Goal: Information Seeking & Learning: Learn about a topic

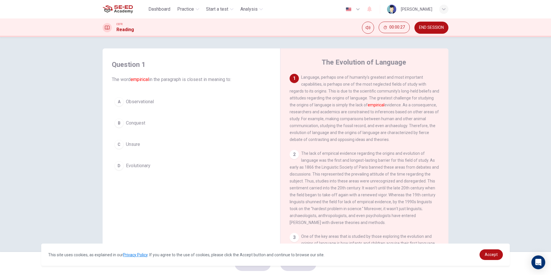
drag, startPoint x: 318, startPoint y: 76, endPoint x: 329, endPoint y: 73, distance: 12.2
click at [329, 73] on div "The Evolution of Language 1 Language, perhaps one of humanity's greatest and mo…" at bounding box center [364, 152] width 168 height 209
drag, startPoint x: 332, startPoint y: 77, endPoint x: 318, endPoint y: 81, distance: 14.3
click at [318, 81] on div "1 Language, perhaps one of humanity's greatest and most important capabilities,…" at bounding box center [365, 108] width 150 height 69
drag, startPoint x: 96, startPoint y: 112, endPoint x: 54, endPoint y: 180, distance: 80.2
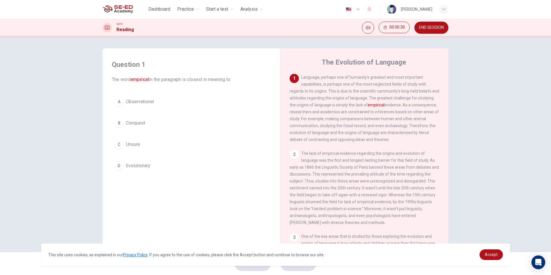
click at [54, 180] on div "Question 1 The word empirical in the paragraph is closest in meaning to: A Obse…" at bounding box center [275, 144] width 551 height 215
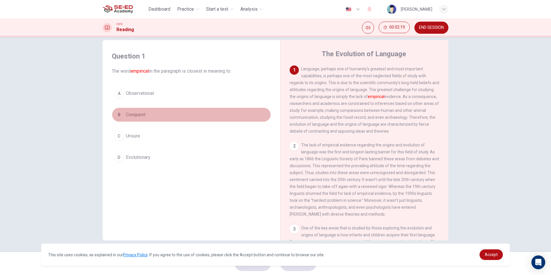
click at [161, 114] on button "B Conquest" at bounding box center [191, 114] width 159 height 14
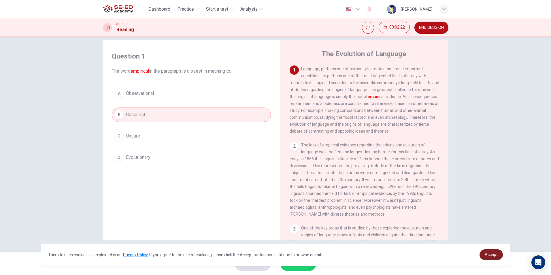
click at [487, 256] on span "Accept" at bounding box center [491, 254] width 13 height 5
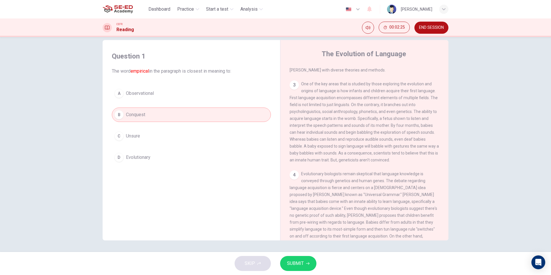
scroll to position [278, 0]
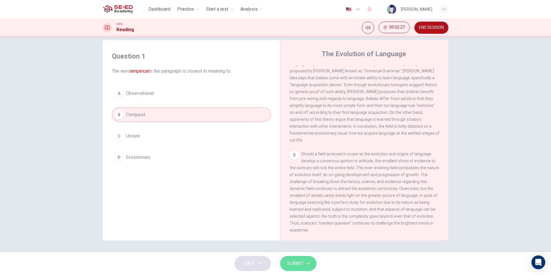
click at [295, 264] on span "SUBMIT" at bounding box center [295, 263] width 17 height 8
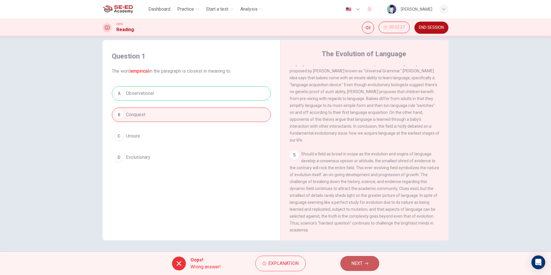
click at [361, 262] on span "NEXT" at bounding box center [356, 263] width 11 height 8
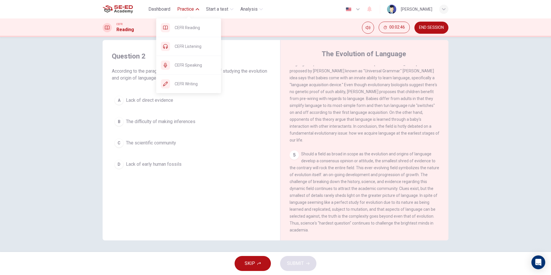
click at [188, 6] on span "Practice" at bounding box center [185, 9] width 17 height 7
click at [198, 7] on button "Practice" at bounding box center [188, 9] width 27 height 10
click at [179, 89] on div "CEFR Writing" at bounding box center [188, 84] width 65 height 18
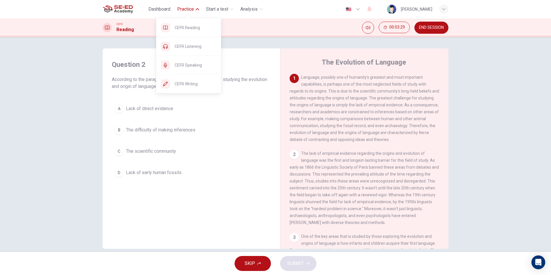
click at [189, 5] on button "Practice" at bounding box center [188, 9] width 27 height 10
click at [186, 10] on span "Practice" at bounding box center [185, 9] width 17 height 7
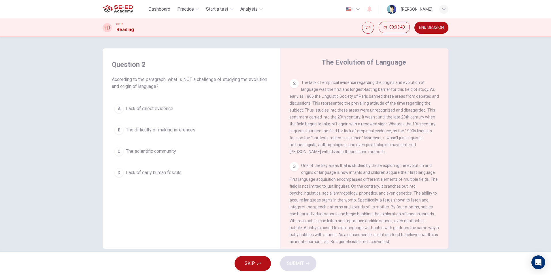
scroll to position [58, 0]
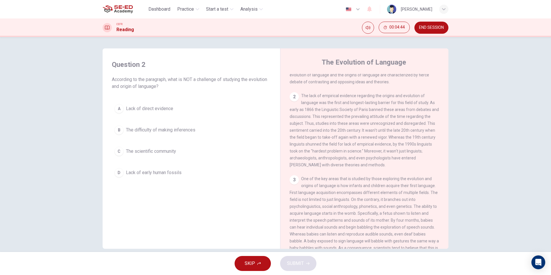
click at [157, 107] on span "Lack of direct evidence" at bounding box center [149, 108] width 47 height 7
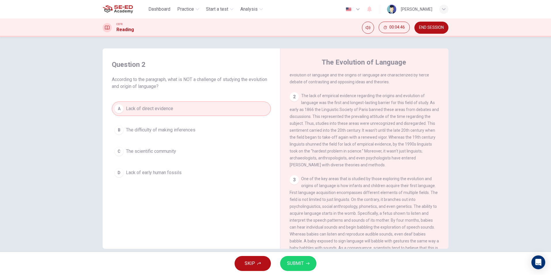
click at [293, 264] on span "SUBMIT" at bounding box center [295, 263] width 17 height 8
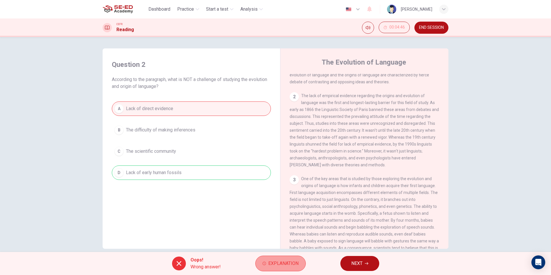
click at [292, 263] on span "Explanation" at bounding box center [283, 263] width 30 height 8
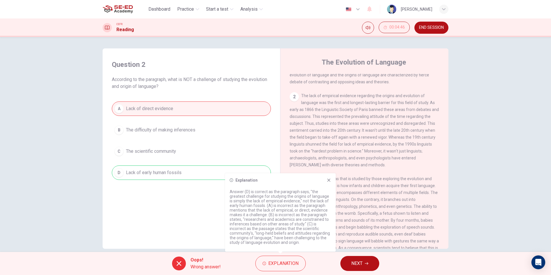
drag, startPoint x: 290, startPoint y: 210, endPoint x: 275, endPoint y: 209, distance: 14.7
click at [275, 209] on p "Answer (D) is correct as the paragraph says, "the greatest challenge for studyi…" at bounding box center [280, 216] width 101 height 55
click at [352, 261] on span "NEXT" at bounding box center [356, 263] width 11 height 8
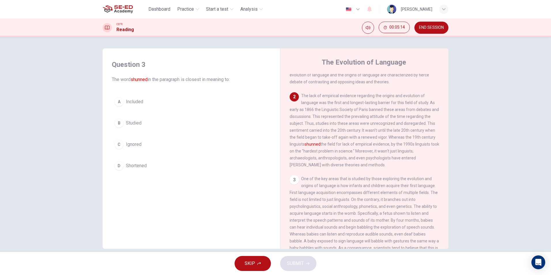
click at [217, 120] on button "B Studied" at bounding box center [191, 123] width 159 height 14
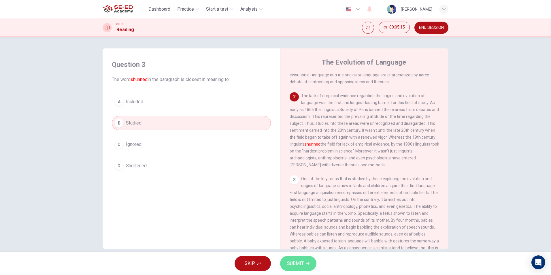
click at [294, 261] on span "SUBMIT" at bounding box center [295, 263] width 17 height 8
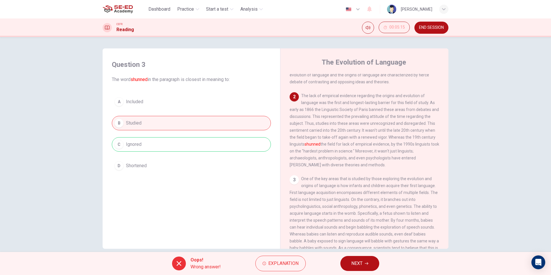
click at [352, 264] on span "NEXT" at bounding box center [356, 263] width 11 height 8
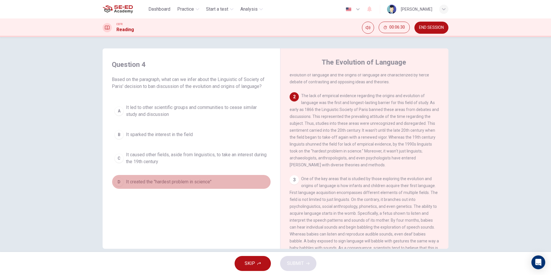
click at [172, 180] on span "It created the "hardest problem in science"" at bounding box center [169, 181] width 86 height 7
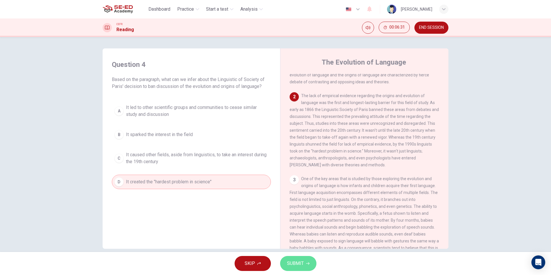
click at [285, 259] on button "SUBMIT" at bounding box center [298, 263] width 36 height 15
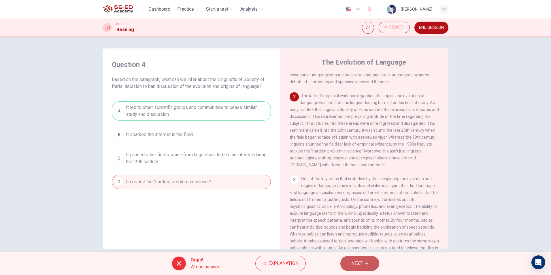
click at [375, 265] on button "NEXT" at bounding box center [359, 263] width 39 height 15
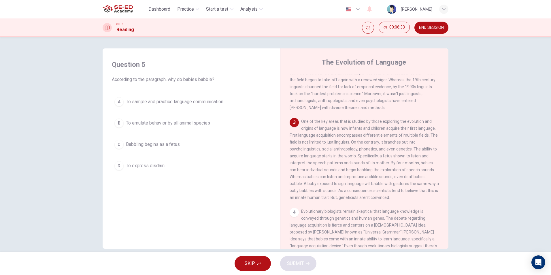
scroll to position [115, 0]
click at [167, 142] on span "Babbling begins as a fetus" at bounding box center [153, 144] width 54 height 7
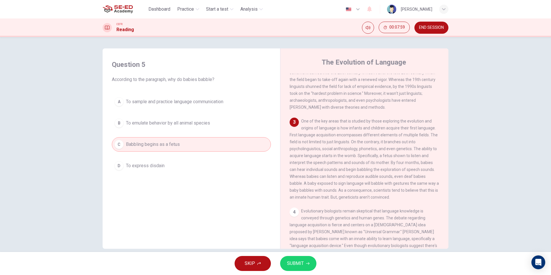
click at [304, 263] on button "SUBMIT" at bounding box center [298, 263] width 36 height 15
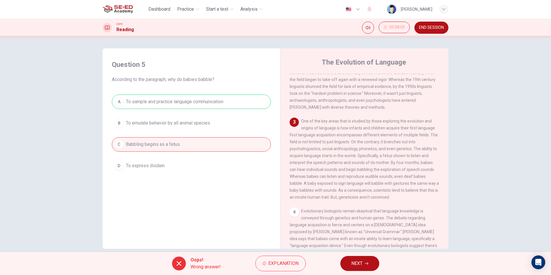
click at [353, 265] on span "NEXT" at bounding box center [356, 263] width 11 height 8
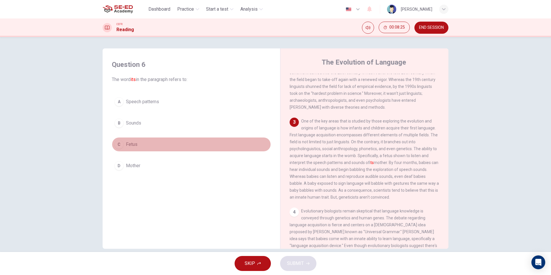
click at [228, 148] on button "C Fetus" at bounding box center [191, 144] width 159 height 14
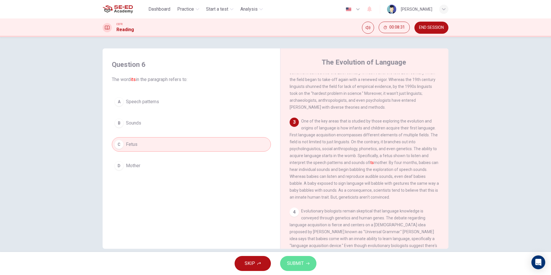
click at [292, 263] on span "SUBMIT" at bounding box center [295, 263] width 17 height 8
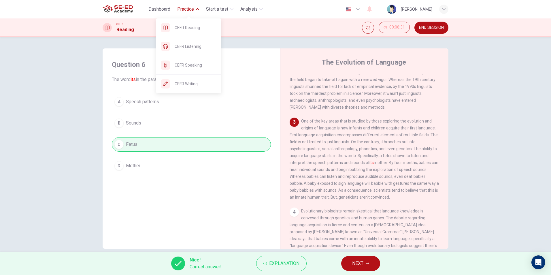
click at [192, 12] on span "Practice" at bounding box center [185, 9] width 17 height 7
click at [187, 7] on span "Practice" at bounding box center [185, 9] width 17 height 7
click at [189, 10] on span "Practice" at bounding box center [185, 9] width 17 height 7
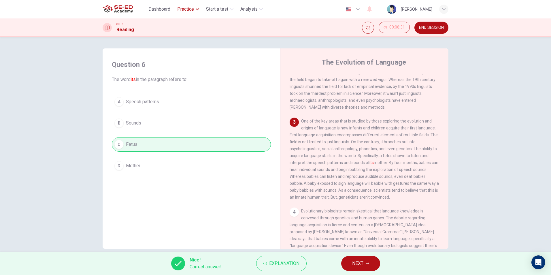
click at [192, 6] on span "Practice" at bounding box center [185, 9] width 17 height 7
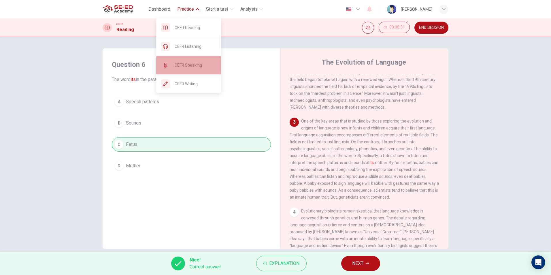
click at [186, 69] on div "CEFR Speaking" at bounding box center [188, 65] width 65 height 18
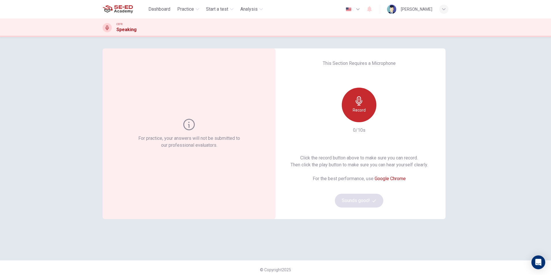
click at [359, 109] on h6 "Record" at bounding box center [359, 110] width 13 height 7
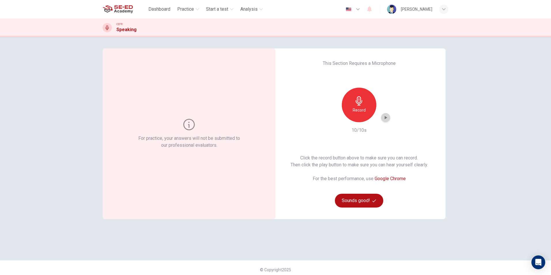
click at [381, 120] on div "button" at bounding box center [385, 117] width 9 height 9
click at [347, 201] on button "Sounds good!" at bounding box center [359, 201] width 48 height 14
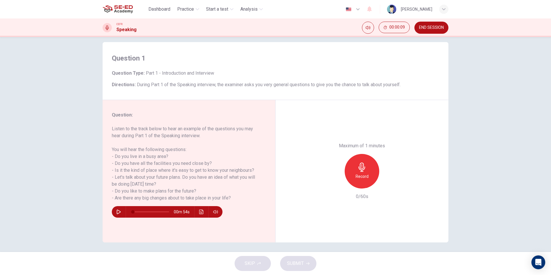
scroll to position [8, 0]
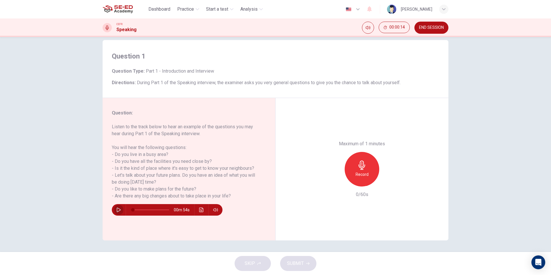
click at [118, 209] on icon "button" at bounding box center [119, 209] width 4 height 5
type input "0"
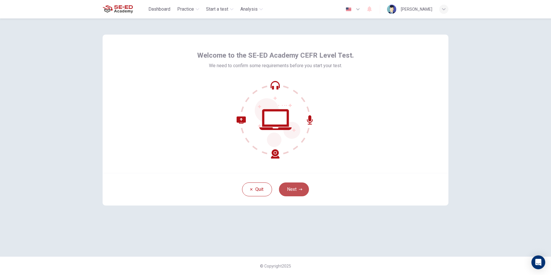
click at [296, 186] on button "Next" at bounding box center [294, 189] width 30 height 14
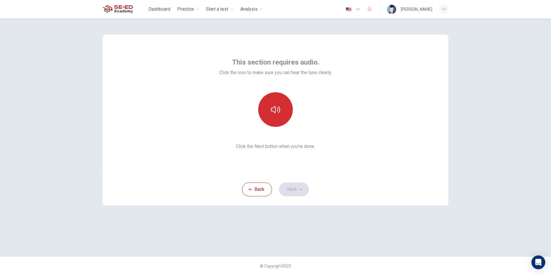
click at [274, 101] on button "button" at bounding box center [275, 109] width 35 height 35
click at [296, 189] on button "Next" at bounding box center [294, 189] width 30 height 14
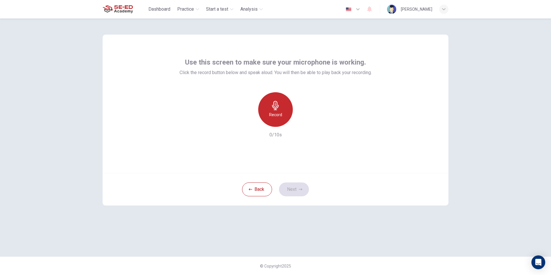
click at [275, 108] on icon "button" at bounding box center [275, 105] width 7 height 9
click at [273, 105] on icon "button" at bounding box center [275, 105] width 9 height 9
click at [277, 101] on div "Record" at bounding box center [275, 109] width 35 height 35
click at [304, 121] on icon "button" at bounding box center [302, 122] width 6 height 6
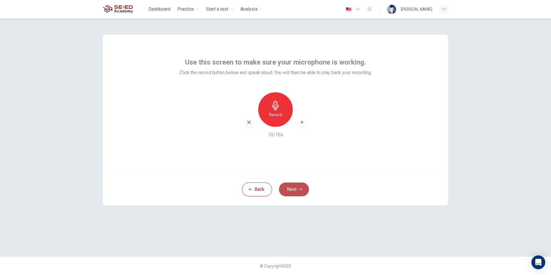
click at [301, 186] on button "Next" at bounding box center [294, 189] width 30 height 14
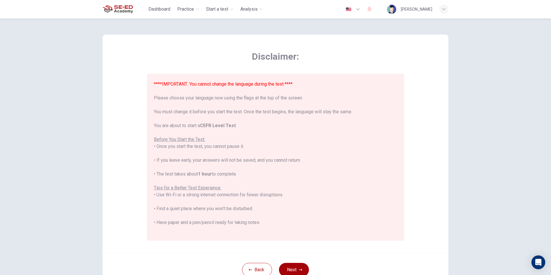
click at [286, 267] on button "Next" at bounding box center [294, 270] width 30 height 14
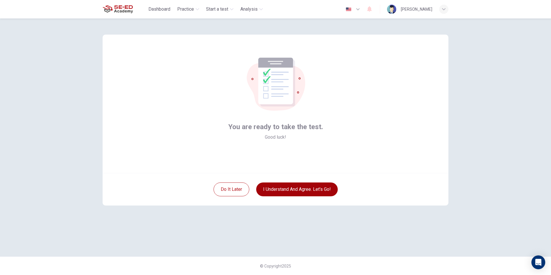
click at [281, 188] on button "I understand and agree. Let’s go!" at bounding box center [297, 189] width 82 height 14
click at [299, 187] on button "I understand and agree. Let’s go!" at bounding box center [297, 189] width 82 height 14
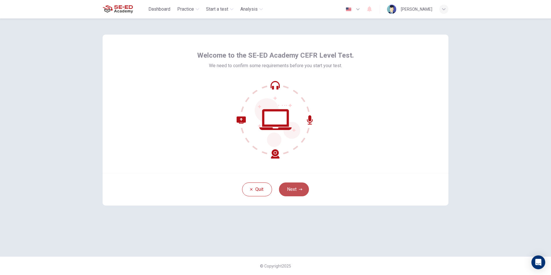
click at [293, 190] on button "Next" at bounding box center [294, 189] width 30 height 14
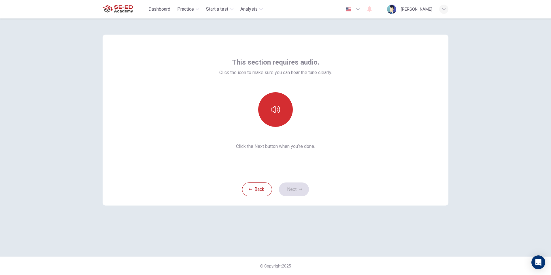
click at [276, 111] on icon "button" at bounding box center [275, 109] width 9 height 9
click at [294, 190] on button "Next" at bounding box center [294, 189] width 30 height 14
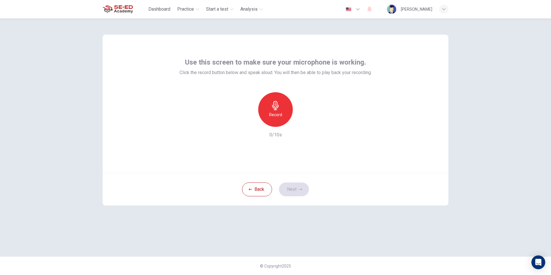
click at [274, 93] on div "Record" at bounding box center [275, 109] width 35 height 35
click at [306, 121] on div "button" at bounding box center [301, 122] width 9 height 9
click at [295, 190] on button "Next" at bounding box center [294, 189] width 30 height 14
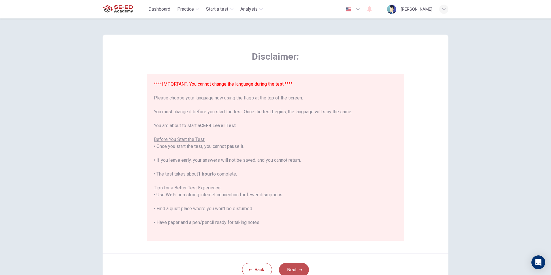
click at [288, 271] on button "Next" at bounding box center [294, 270] width 30 height 14
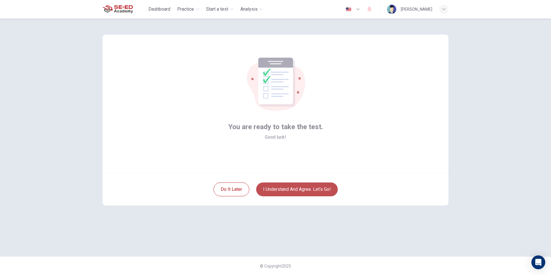
click at [266, 192] on button "I understand and agree. Let’s go!" at bounding box center [297, 189] width 82 height 14
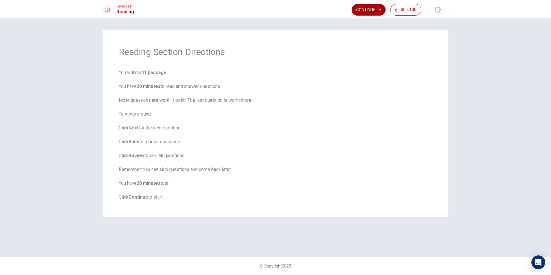
click at [374, 5] on button "Continue" at bounding box center [369, 10] width 34 height 12
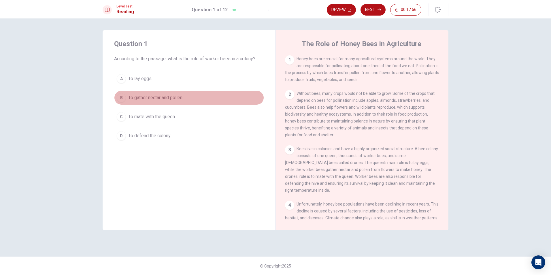
click at [171, 99] on span "To gather nectar and pollen." at bounding box center [155, 97] width 55 height 7
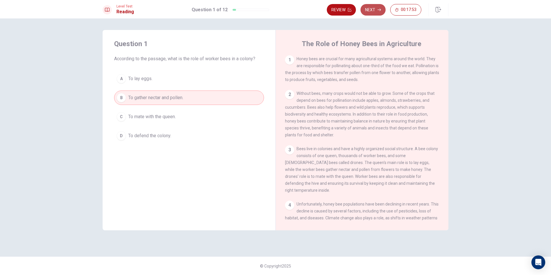
click at [379, 8] on icon "button" at bounding box center [379, 9] width 3 height 3
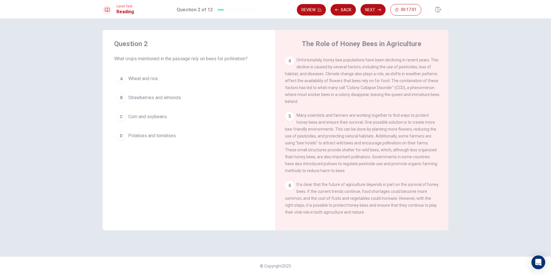
scroll to position [150, 0]
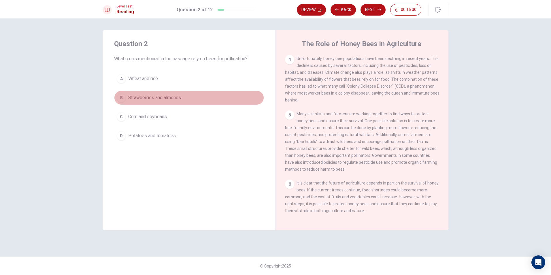
click at [209, 97] on button "B Strawberries and almonds." at bounding box center [189, 97] width 150 height 14
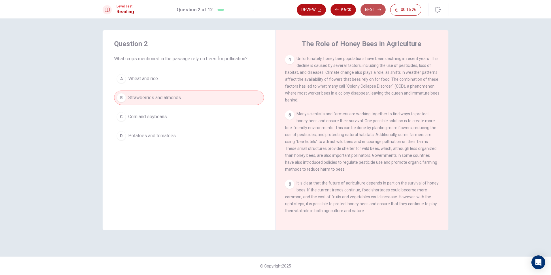
click at [371, 8] on button "Next" at bounding box center [372, 10] width 25 height 12
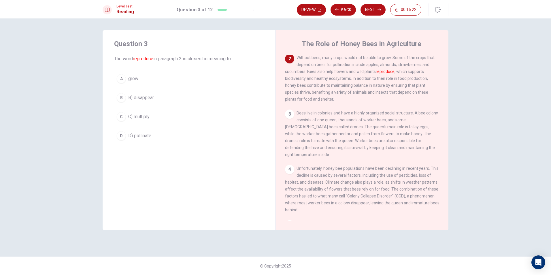
scroll to position [7, 0]
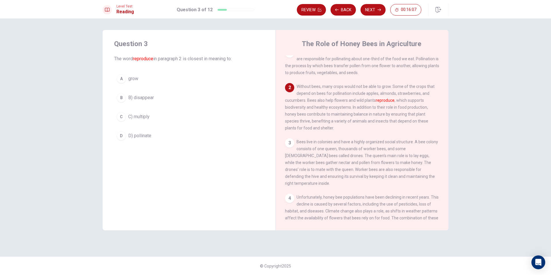
click at [220, 80] on button "A grow" at bounding box center [189, 78] width 150 height 14
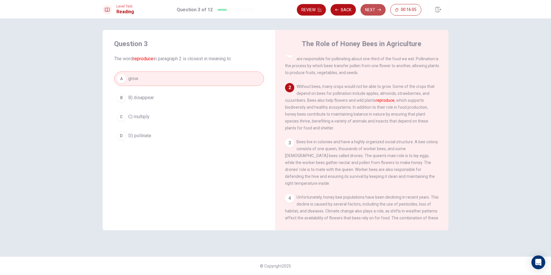
click at [374, 11] on button "Next" at bounding box center [372, 10] width 25 height 12
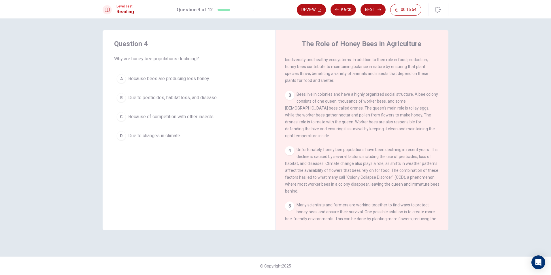
scroll to position [65, 0]
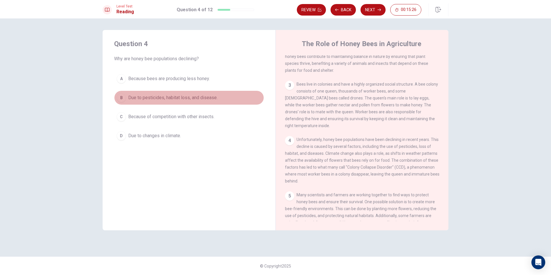
click at [211, 101] on span "Due to pesticides, habitat loss, and disease." at bounding box center [172, 97] width 89 height 7
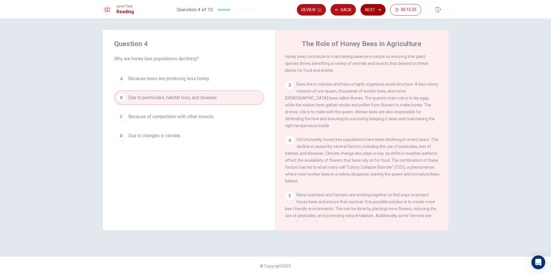
click at [376, 7] on button "Next" at bounding box center [372, 10] width 25 height 12
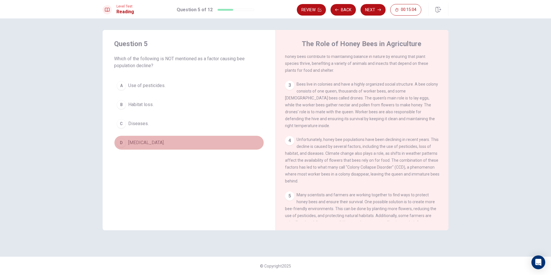
click at [172, 144] on button "D Lack of food." at bounding box center [189, 142] width 150 height 14
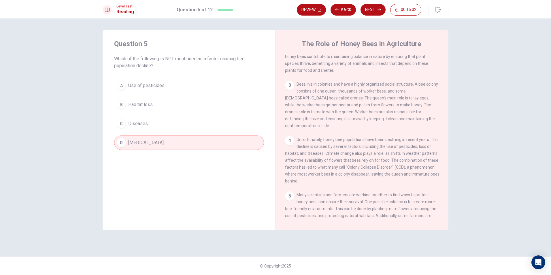
click at [382, 8] on button "Next" at bounding box center [372, 10] width 25 height 12
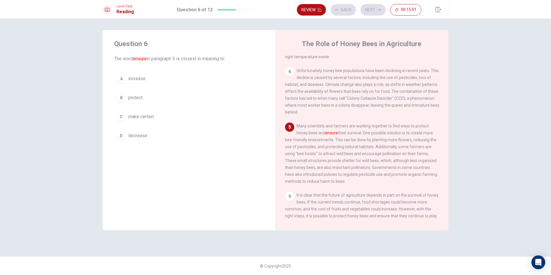
scroll to position [150, 0]
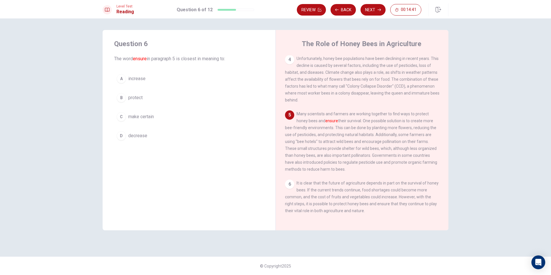
click at [142, 97] on span "protect" at bounding box center [135, 97] width 14 height 7
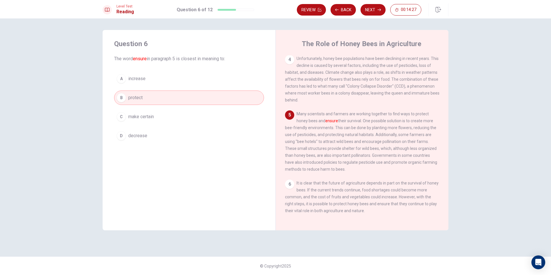
click at [216, 109] on div "A increase B protect C make certain D decrease" at bounding box center [189, 106] width 150 height 71
click at [217, 115] on button "C make certain" at bounding box center [189, 117] width 150 height 14
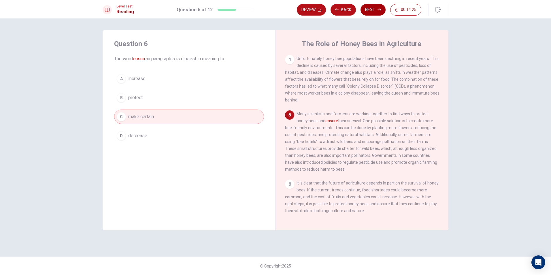
click at [372, 12] on button "Next" at bounding box center [372, 10] width 25 height 12
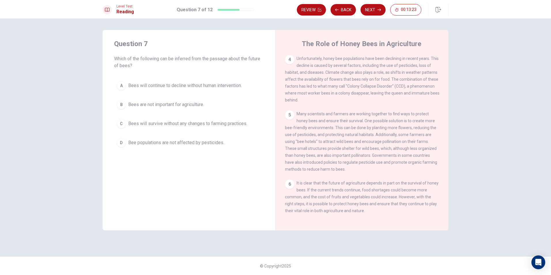
click at [222, 84] on span "Bees will continue to decline without human intervention." at bounding box center [185, 85] width 114 height 7
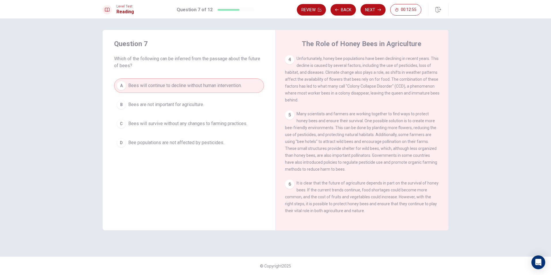
click at [227, 124] on span "Bees will survive without any changes to farming practices." at bounding box center [187, 123] width 119 height 7
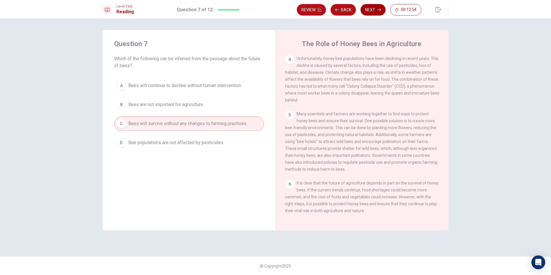
click at [367, 10] on button "Next" at bounding box center [372, 10] width 25 height 12
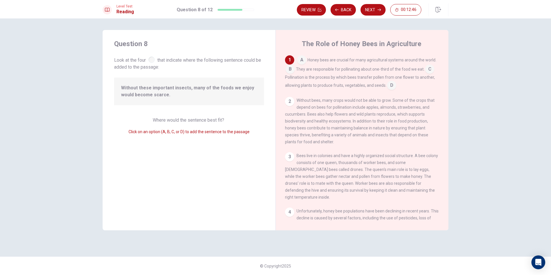
click at [152, 58] on div at bounding box center [151, 59] width 6 height 6
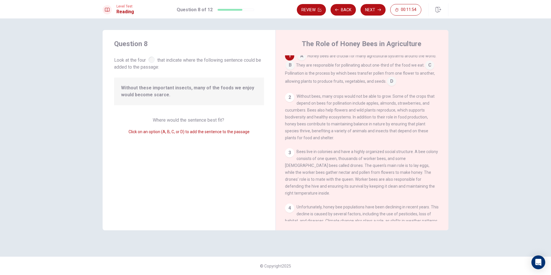
scroll to position [0, 0]
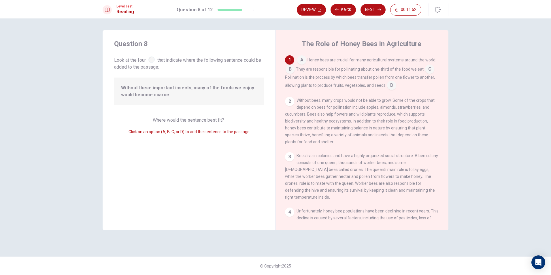
click at [164, 131] on span "Click on an option (A, B, C, or D) to add the sentence to the passage" at bounding box center [189, 131] width 121 height 5
click at [291, 68] on input at bounding box center [290, 69] width 9 height 9
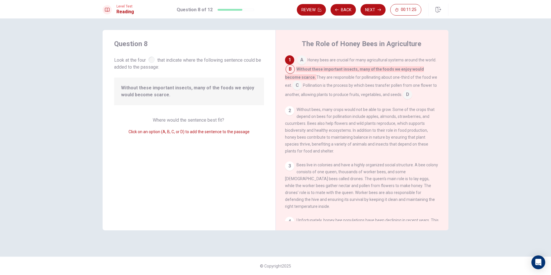
click at [302, 81] on input at bounding box center [296, 85] width 9 height 9
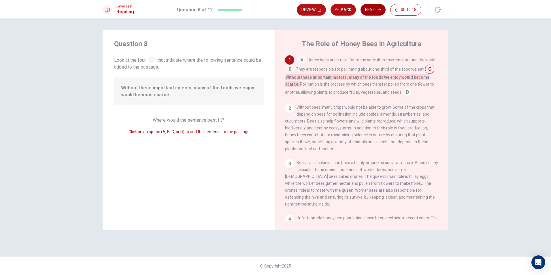
click at [378, 11] on icon "button" at bounding box center [379, 9] width 3 height 3
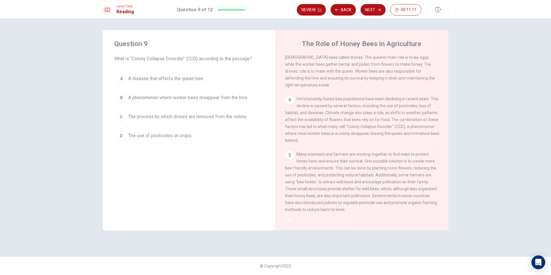
scroll to position [115, 0]
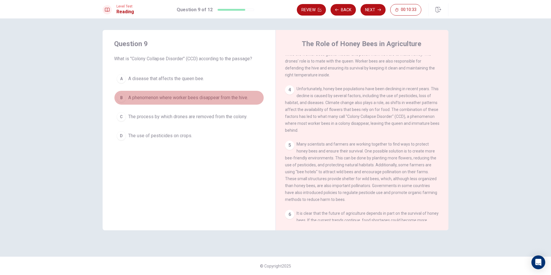
click at [163, 99] on span "A phenomenon where worker bees disappear from the hive." at bounding box center [188, 97] width 120 height 7
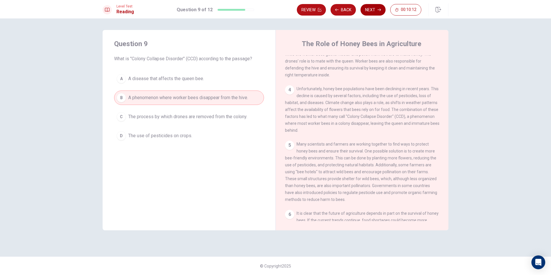
click at [371, 5] on button "Next" at bounding box center [372, 10] width 25 height 12
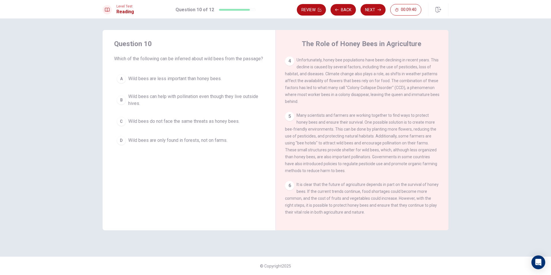
scroll to position [150, 0]
click at [164, 100] on button "B Wild bees can help with pollination even though they live outside hives." at bounding box center [189, 99] width 150 height 19
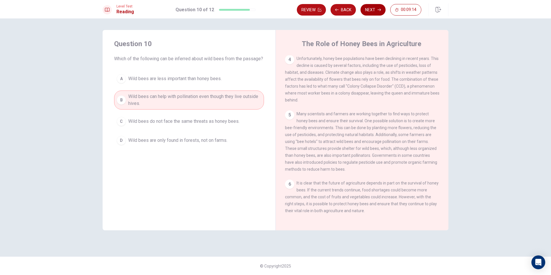
click at [379, 7] on button "Next" at bounding box center [372, 10] width 25 height 12
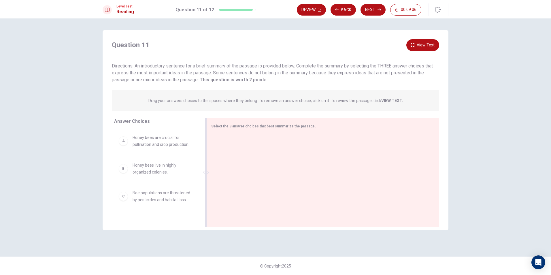
click at [309, 166] on div at bounding box center [320, 172] width 219 height 77
click at [299, 127] on span "Select the 3 answer choices that best summarize the passage." at bounding box center [263, 126] width 105 height 4
click at [423, 47] on button "View Text" at bounding box center [422, 45] width 33 height 12
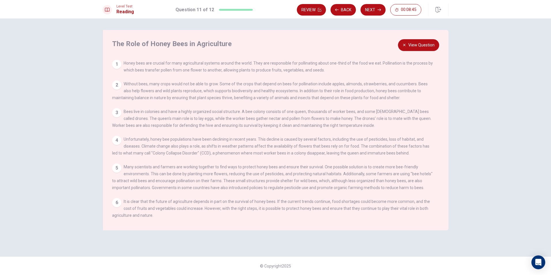
scroll to position [5, 0]
click at [411, 44] on button "View Question" at bounding box center [418, 45] width 41 height 12
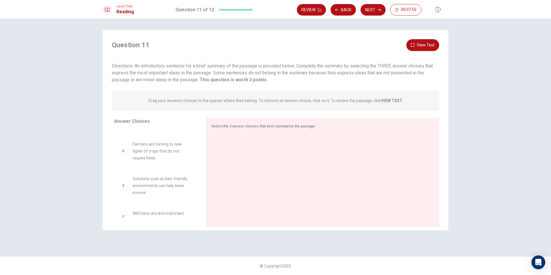
scroll to position [86, 0]
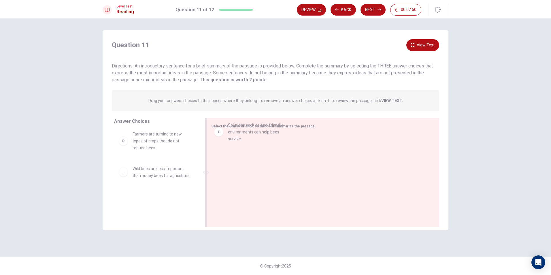
drag, startPoint x: 158, startPoint y: 177, endPoint x: 256, endPoint y: 133, distance: 107.0
drag, startPoint x: 123, startPoint y: 178, endPoint x: 326, endPoint y: 140, distance: 207.1
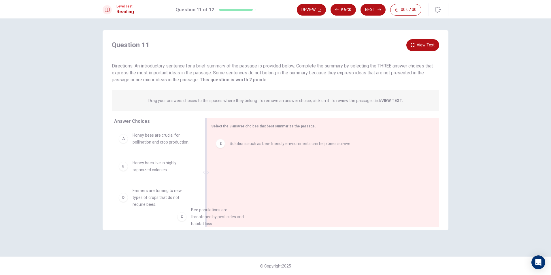
scroll to position [3, 0]
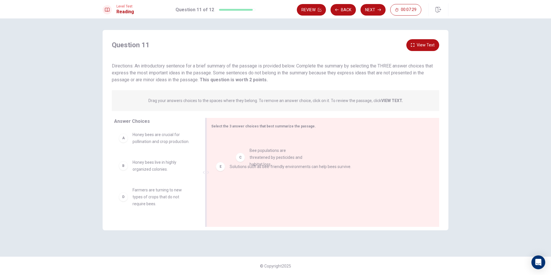
drag, startPoint x: 143, startPoint y: 197, endPoint x: 262, endPoint y: 156, distance: 126.1
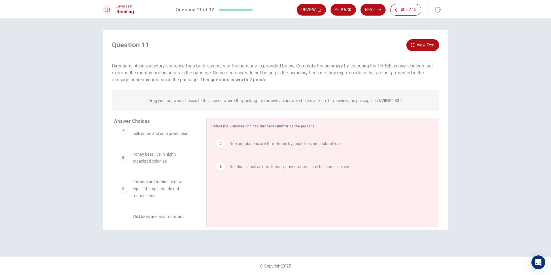
scroll to position [0, 0]
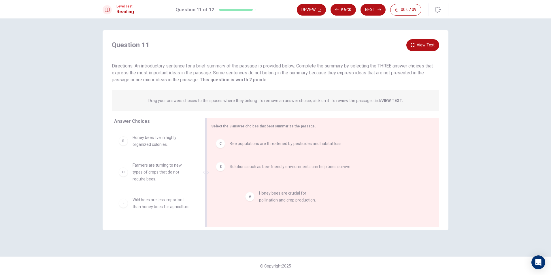
drag, startPoint x: 163, startPoint y: 142, endPoint x: 290, endPoint y: 201, distance: 139.8
click at [373, 10] on button "Next" at bounding box center [372, 10] width 25 height 12
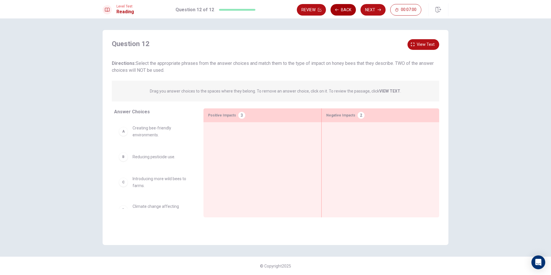
click at [342, 10] on button "Back" at bounding box center [343, 10] width 25 height 12
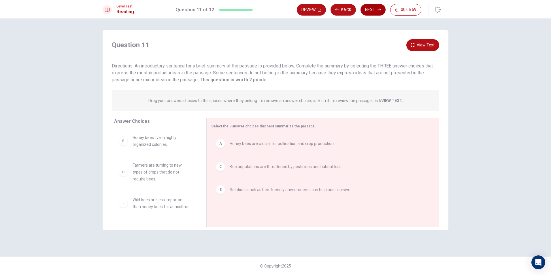
click at [375, 11] on button "Next" at bounding box center [372, 10] width 25 height 12
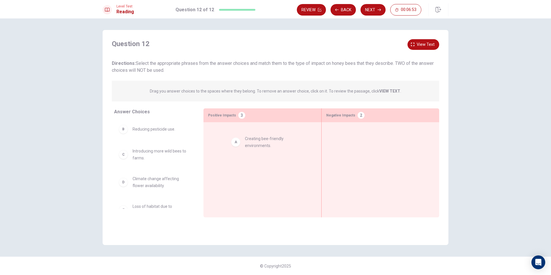
drag, startPoint x: 137, startPoint y: 136, endPoint x: 249, endPoint y: 146, distance: 112.8
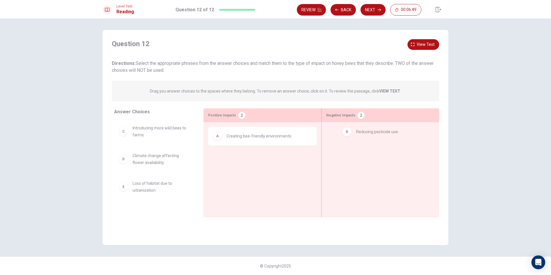
drag, startPoint x: 169, startPoint y: 131, endPoint x: 392, endPoint y: 135, distance: 223.7
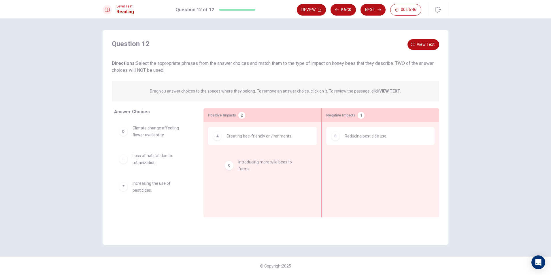
drag, startPoint x: 170, startPoint y: 132, endPoint x: 278, endPoint y: 171, distance: 114.1
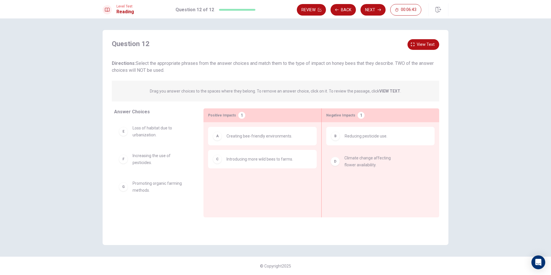
drag, startPoint x: 177, startPoint y: 133, endPoint x: 390, endPoint y: 164, distance: 215.2
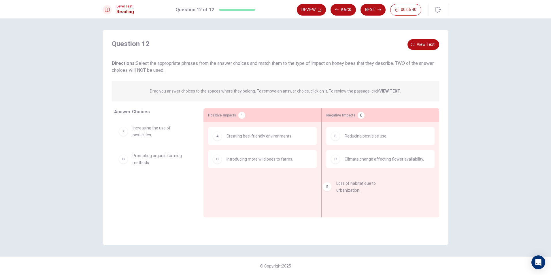
drag, startPoint x: 152, startPoint y: 133, endPoint x: 357, endPoint y: 189, distance: 212.7
drag, startPoint x: 124, startPoint y: 137, endPoint x: 337, endPoint y: 207, distance: 224.5
drag, startPoint x: 142, startPoint y: 131, endPoint x: 370, endPoint y: 189, distance: 235.3
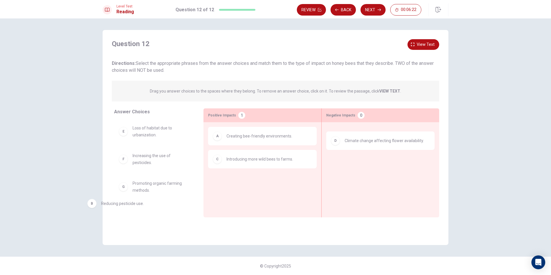
drag, startPoint x: 389, startPoint y: 146, endPoint x: 150, endPoint y: 208, distance: 246.4
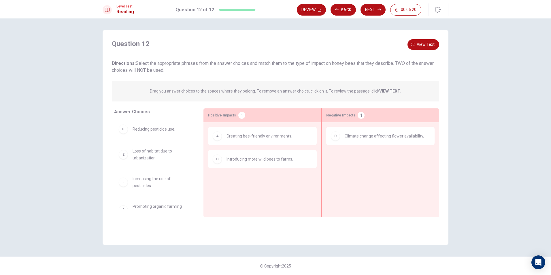
scroll to position [13, 0]
drag, startPoint x: 154, startPoint y: 199, endPoint x: 255, endPoint y: 194, distance: 101.0
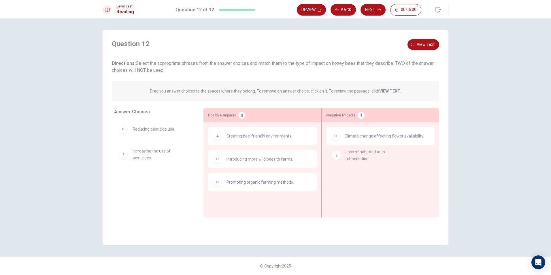
drag, startPoint x: 162, startPoint y: 156, endPoint x: 379, endPoint y: 159, distance: 216.7
click at [372, 9] on button "Next" at bounding box center [372, 10] width 25 height 12
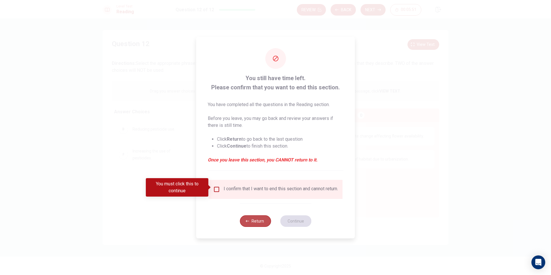
click at [252, 223] on button "Return" at bounding box center [255, 221] width 31 height 12
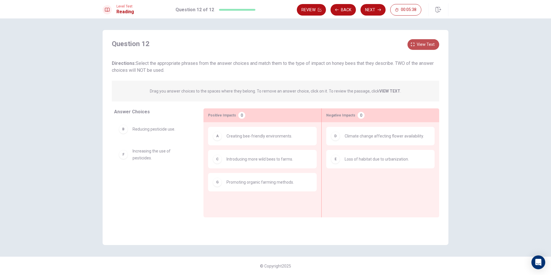
click at [423, 44] on span "View text" at bounding box center [426, 44] width 18 height 7
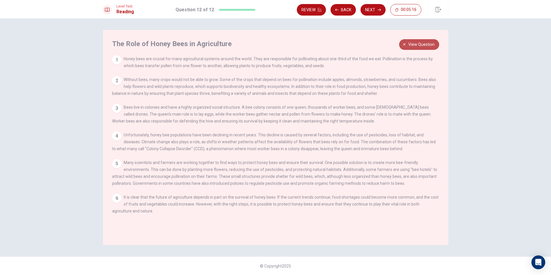
click at [416, 45] on span "View question" at bounding box center [421, 44] width 26 height 7
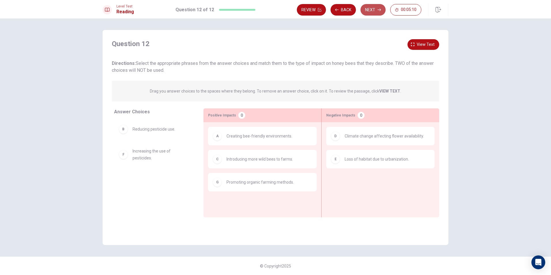
click at [371, 9] on button "Next" at bounding box center [372, 10] width 25 height 12
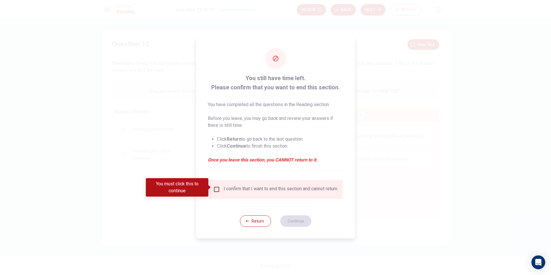
click at [221, 186] on div "I confirm that I want to end this section and cannot return." at bounding box center [275, 189] width 125 height 7
click at [212, 187] on div "You must click this to continue" at bounding box center [179, 187] width 67 height 18
click at [217, 187] on input "You must click this to continue" at bounding box center [216, 189] width 7 height 7
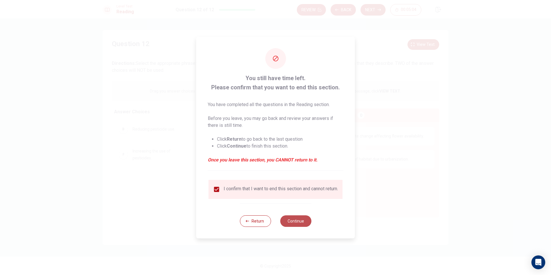
click at [287, 223] on button "Continue" at bounding box center [295, 221] width 31 height 12
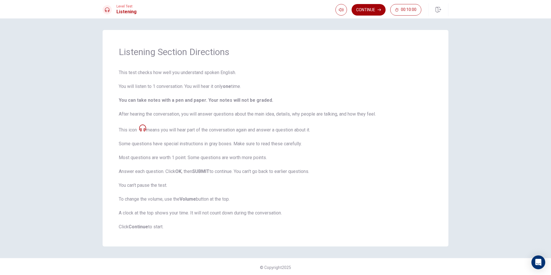
click at [357, 10] on button "Continue" at bounding box center [369, 10] width 34 height 12
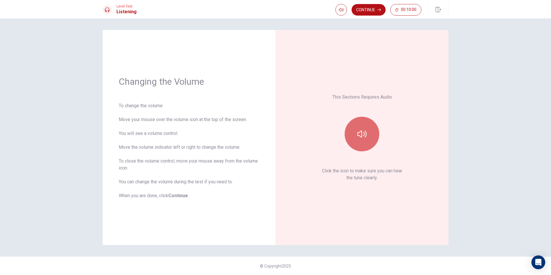
click at [363, 138] on icon "button" at bounding box center [361, 133] width 9 height 9
click at [373, 7] on button "Continue" at bounding box center [369, 10] width 34 height 12
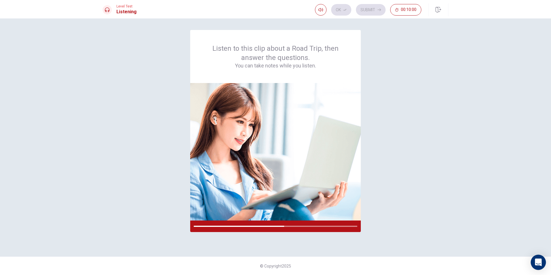
click at [536, 260] on icon "Open Intercom Messenger" at bounding box center [538, 261] width 7 height 7
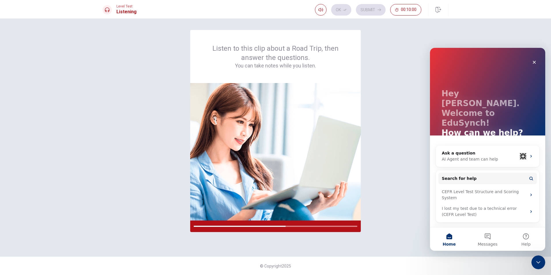
click at [405, 203] on div "Listen to this clip about a Road Trip, then answer the questions. You can take …" at bounding box center [276, 137] width 346 height 215
click at [535, 62] on icon "Close" at bounding box center [534, 62] width 5 height 5
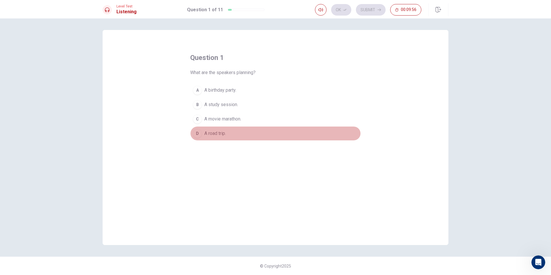
click at [222, 135] on span "A road trip." at bounding box center [215, 133] width 22 height 7
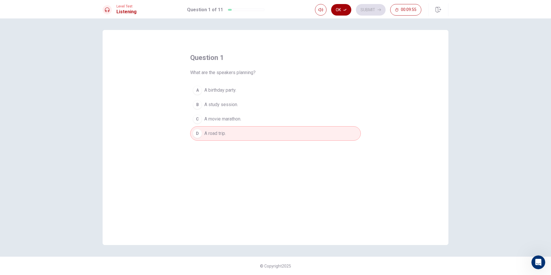
click at [338, 7] on button "Ok" at bounding box center [341, 10] width 20 height 12
click at [372, 8] on button "Submit" at bounding box center [371, 10] width 30 height 12
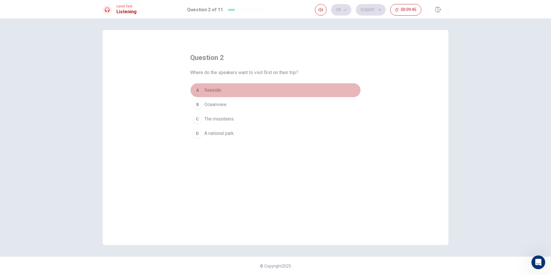
click at [257, 88] on button "A Seaside." at bounding box center [275, 90] width 171 height 14
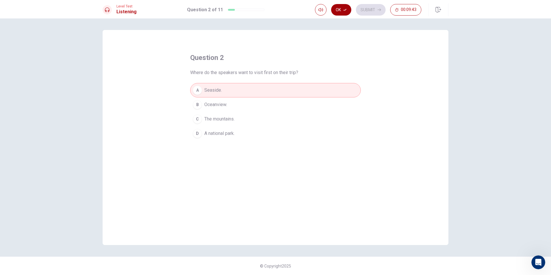
click at [341, 10] on button "Ok" at bounding box center [341, 10] width 20 height 12
click at [370, 10] on button "Submit" at bounding box center [371, 10] width 30 height 12
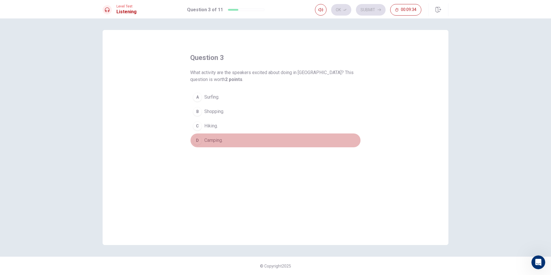
click at [221, 139] on span "Camping." at bounding box center [213, 140] width 18 height 7
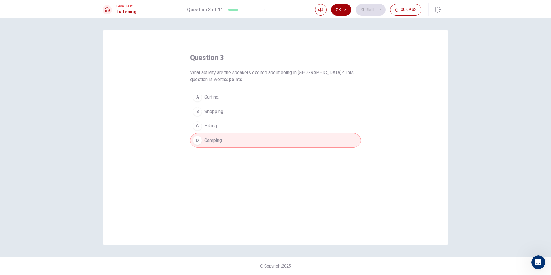
click at [339, 9] on button "Ok" at bounding box center [341, 10] width 20 height 12
click at [377, 8] on button "Submit" at bounding box center [371, 10] width 30 height 12
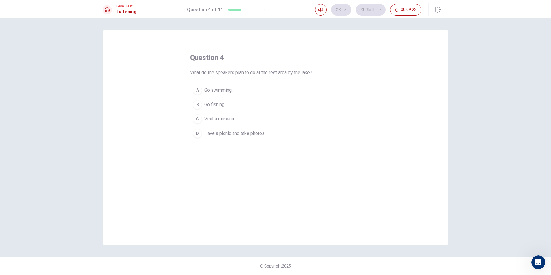
click at [248, 132] on span "Have a picnic and take photos." at bounding box center [234, 133] width 61 height 7
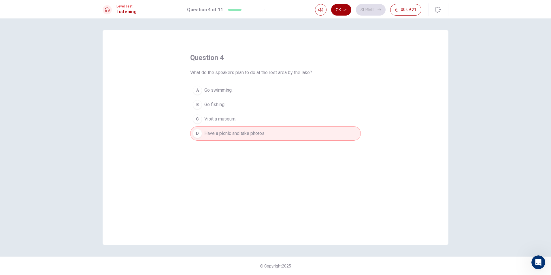
click at [348, 10] on button "Ok" at bounding box center [341, 10] width 20 height 12
click at [364, 6] on button "Submit" at bounding box center [371, 10] width 30 height 12
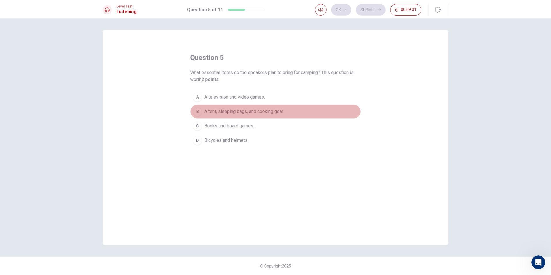
click at [250, 110] on span "A tent, sleeping bags, and cooking gear." at bounding box center [244, 111] width 80 height 7
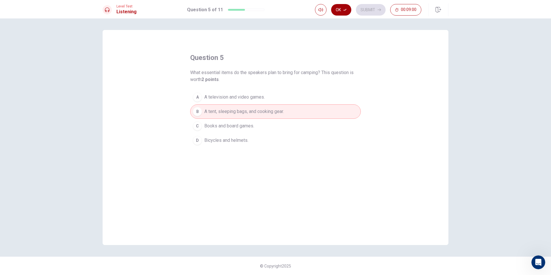
click at [348, 9] on button "Ok" at bounding box center [341, 10] width 20 height 12
click at [363, 7] on button "Submit" at bounding box center [371, 10] width 30 height 12
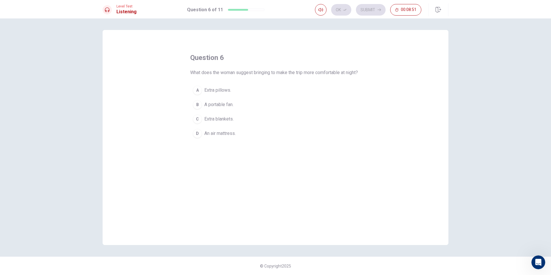
click at [226, 122] on span "Extra blankets." at bounding box center [218, 119] width 29 height 7
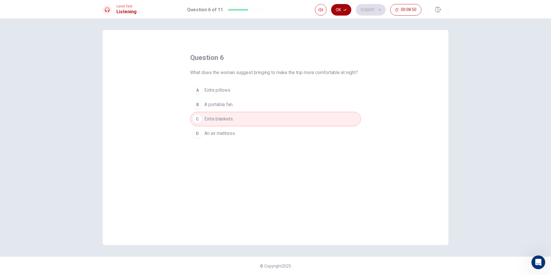
click at [347, 9] on button "Ok" at bounding box center [341, 10] width 20 height 12
click at [371, 5] on button "Submit" at bounding box center [371, 10] width 30 height 12
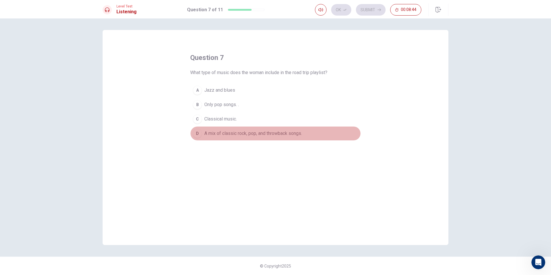
click at [242, 133] on span "A mix of classic rock, pop, and throwback songs." at bounding box center [253, 133] width 98 height 7
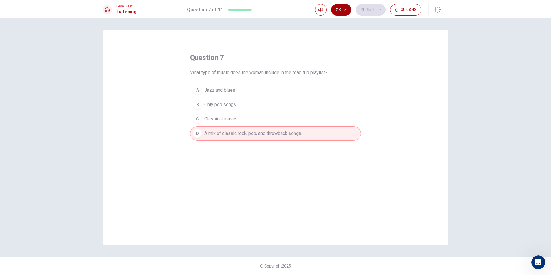
click at [348, 10] on button "Ok" at bounding box center [341, 10] width 20 height 12
click at [373, 7] on button "Submit" at bounding box center [371, 10] width 30 height 12
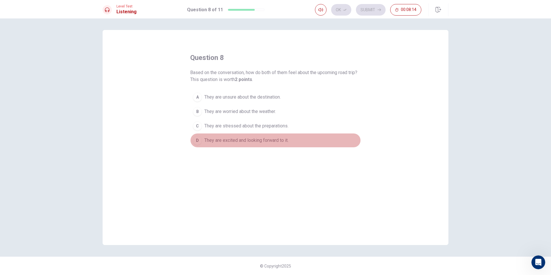
click at [254, 140] on span "They are excited and looking forward to it." at bounding box center [246, 140] width 84 height 7
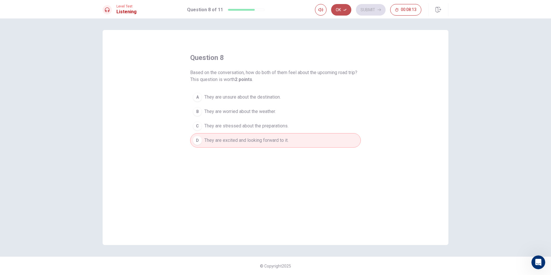
click at [339, 10] on button "Ok" at bounding box center [341, 10] width 20 height 12
click at [366, 7] on button "Submit" at bounding box center [371, 10] width 30 height 12
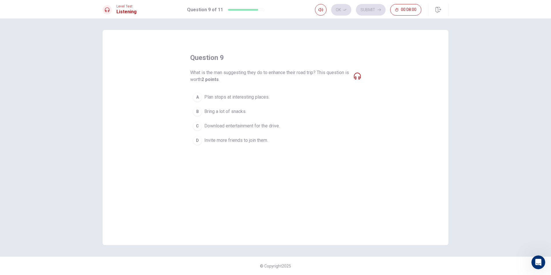
click at [354, 71] on div "What is the man suggesting they do to enhance their road trip? This question is…" at bounding box center [275, 76] width 171 height 14
click at [356, 76] on icon at bounding box center [357, 76] width 7 height 7
click at [357, 77] on icon at bounding box center [357, 76] width 7 height 7
click at [359, 77] on icon at bounding box center [357, 76] width 7 height 7
click at [357, 76] on icon at bounding box center [357, 76] width 7 height 7
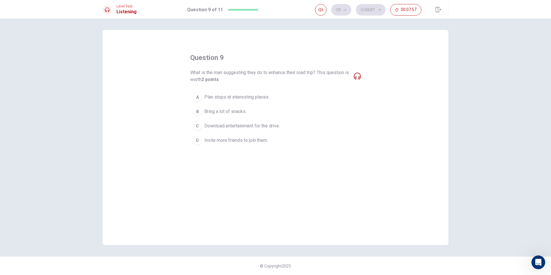
click at [356, 77] on icon at bounding box center [357, 76] width 7 height 7
click at [354, 78] on icon at bounding box center [357, 76] width 7 height 7
drag, startPoint x: 328, startPoint y: 78, endPoint x: 291, endPoint y: 72, distance: 37.0
click at [327, 78] on span "What is the man suggesting they do to enhance their road trip? This question is…" at bounding box center [269, 76] width 159 height 14
click at [237, 76] on span "What is the man suggesting they do to enhance their road trip? This question is…" at bounding box center [269, 76] width 159 height 14
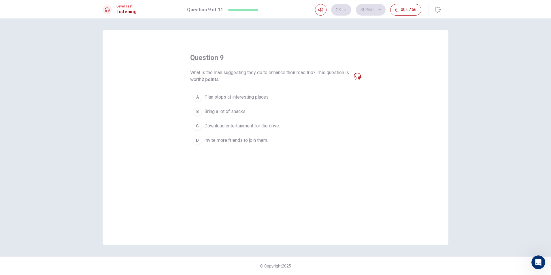
click at [237, 72] on span "What is the man suggesting they do to enhance their road trip? This question is…" at bounding box center [269, 76] width 159 height 14
click at [250, 142] on span "Invite more friends to join them." at bounding box center [236, 140] width 64 height 7
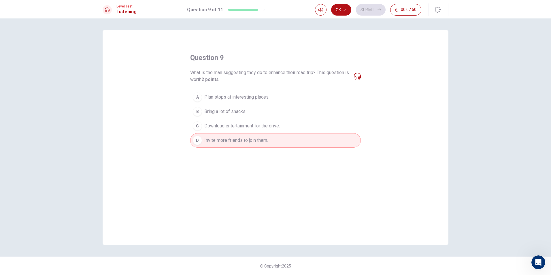
click at [221, 108] on span "Bring a lot of snacks." at bounding box center [225, 111] width 42 height 7
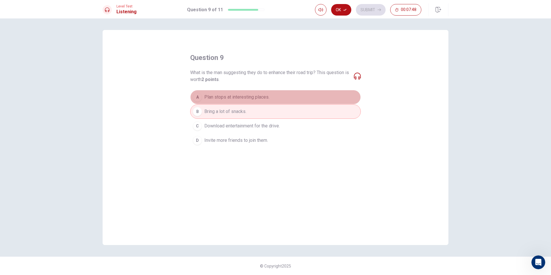
drag, startPoint x: 241, startPoint y: 95, endPoint x: 409, endPoint y: 65, distance: 170.7
click at [252, 90] on button "A Plan stops at interesting places." at bounding box center [275, 97] width 171 height 14
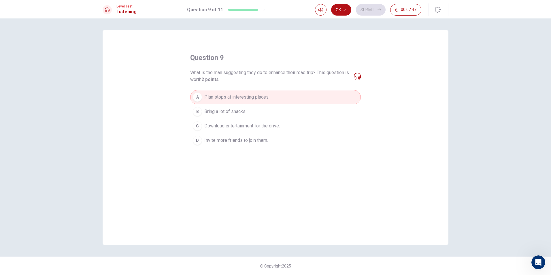
click at [355, 73] on icon at bounding box center [357, 76] width 7 height 7
click at [360, 74] on icon at bounding box center [357, 76] width 7 height 7
click at [359, 77] on icon at bounding box center [357, 76] width 7 height 7
drag, startPoint x: 355, startPoint y: 83, endPoint x: 376, endPoint y: 76, distance: 21.7
click at [358, 82] on div "question 9 What is the man suggesting they do to enhance their road trip? This …" at bounding box center [275, 100] width 171 height 95
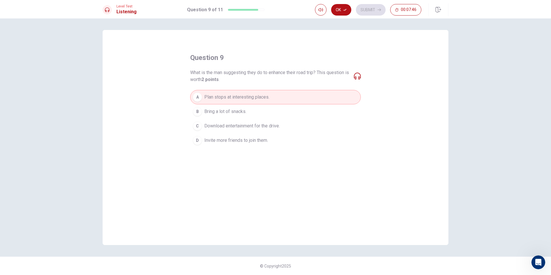
click at [376, 76] on div "question 9 What is the man suggesting they do to enhance their road trip? This …" at bounding box center [276, 137] width 346 height 215
click at [246, 78] on span "What is the man suggesting they do to enhance their road trip? This question is…" at bounding box center [269, 76] width 159 height 14
drag, startPoint x: 209, startPoint y: 80, endPoint x: 214, endPoint y: 78, distance: 5.4
click at [211, 79] on b "2 points" at bounding box center [209, 79] width 17 height 5
click at [199, 77] on span "What is the man suggesting they do to enhance their road trip? This question is…" at bounding box center [269, 76] width 159 height 14
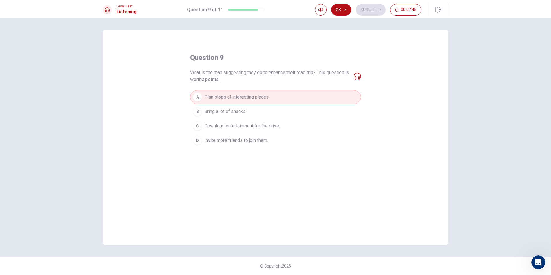
drag, startPoint x: 199, startPoint y: 77, endPoint x: 315, endPoint y: 50, distance: 119.6
click at [210, 74] on span "What is the man suggesting they do to enhance their road trip? This question is…" at bounding box center [269, 76] width 159 height 14
click at [321, 13] on body "This site uses cookies, as explained in our Privacy Policy . If you agree to th…" at bounding box center [275, 137] width 551 height 275
click at [272, 35] on div "question 9 What is the man suggesting they do to enhance their road trip? This …" at bounding box center [276, 137] width 346 height 215
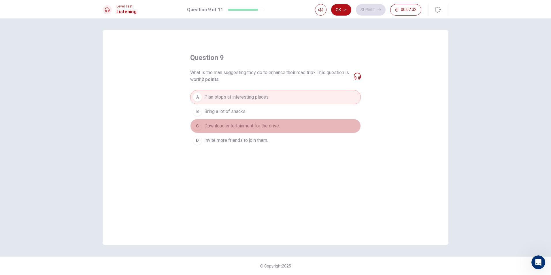
click at [253, 125] on span "Download entertainment for the drive." at bounding box center [242, 125] width 76 height 7
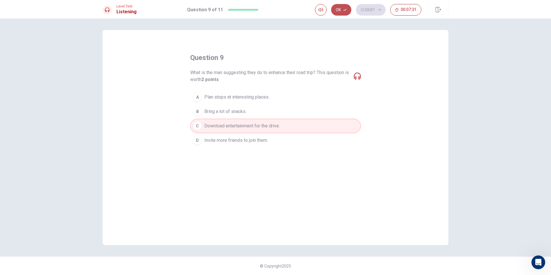
click at [343, 10] on icon "button" at bounding box center [344, 9] width 3 height 3
click at [360, 11] on button "Submit" at bounding box center [371, 10] width 30 height 12
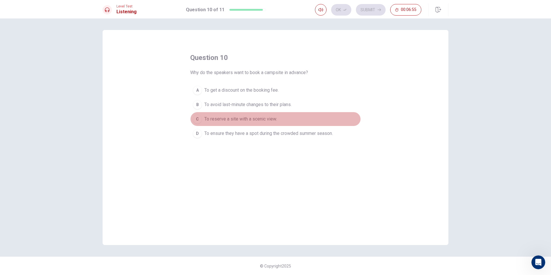
click at [261, 117] on span "To reserve a site with a scenic view." at bounding box center [240, 119] width 73 height 7
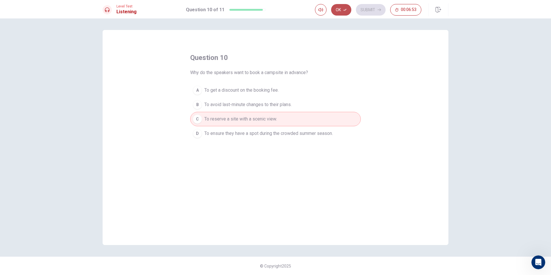
click at [342, 11] on button "Ok" at bounding box center [341, 10] width 20 height 12
click at [363, 11] on button "Submit" at bounding box center [371, 10] width 30 height 12
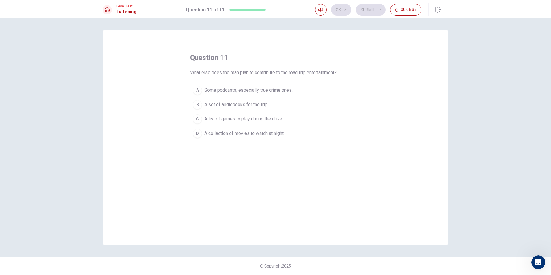
click at [248, 86] on button "A Some podcasts, especially true crime ones." at bounding box center [275, 90] width 171 height 14
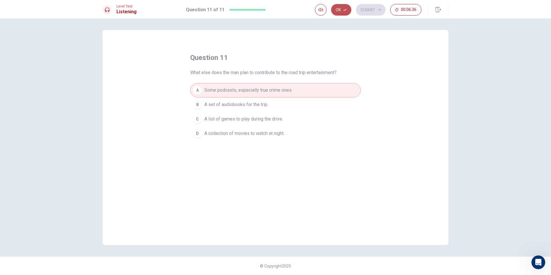
click at [339, 5] on button "Ok" at bounding box center [341, 10] width 20 height 12
click at [373, 5] on button "Submit" at bounding box center [371, 10] width 30 height 12
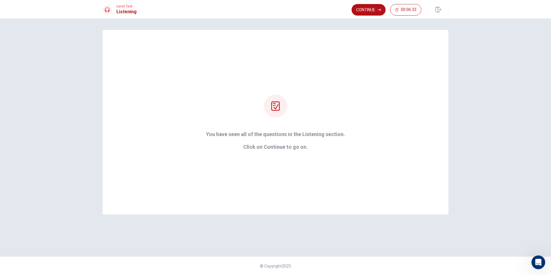
click at [373, 5] on button "Continue" at bounding box center [369, 10] width 34 height 12
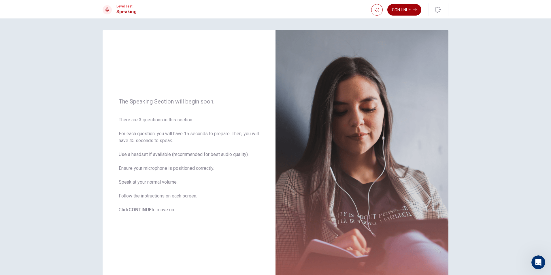
click at [410, 10] on button "Continue" at bounding box center [404, 10] width 34 height 12
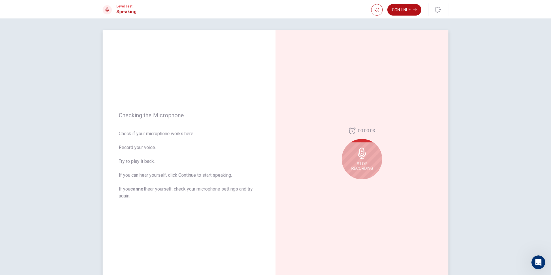
click at [364, 168] on span "Stop Recording" at bounding box center [362, 165] width 22 height 9
click at [368, 183] on icon "Play Audio" at bounding box center [368, 183] width 3 height 3
click at [408, 10] on button "Continue" at bounding box center [404, 10] width 34 height 12
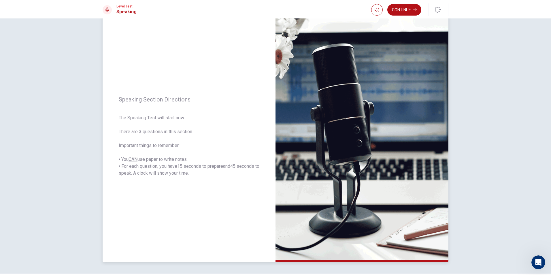
scroll to position [29, 0]
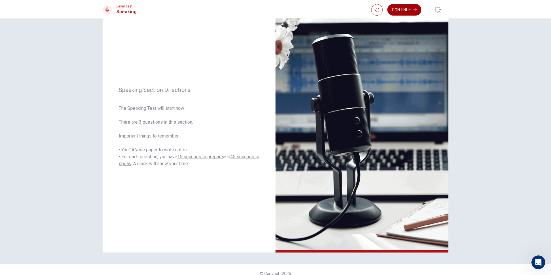
click at [412, 9] on button "Continue" at bounding box center [404, 10] width 34 height 12
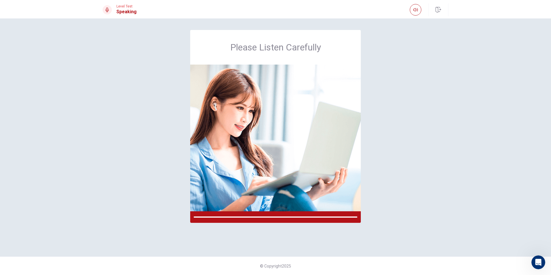
scroll to position [0, 0]
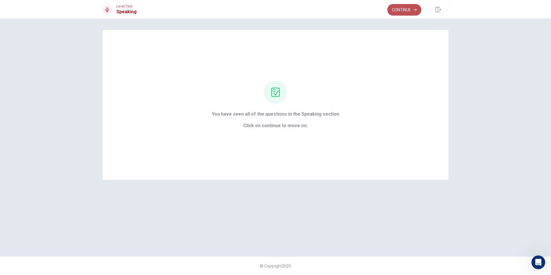
click at [405, 10] on button "Continue" at bounding box center [404, 10] width 34 height 12
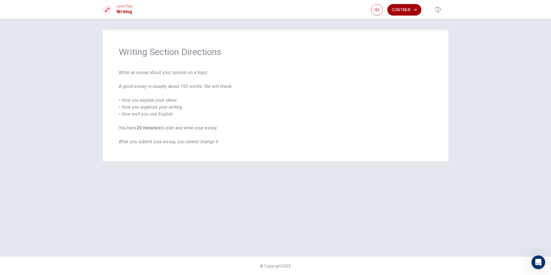
click at [408, 5] on button "Continue" at bounding box center [404, 10] width 34 height 12
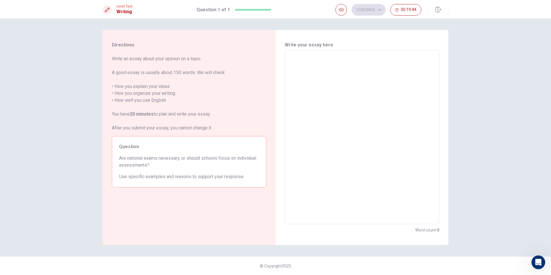
click at [331, 79] on textarea at bounding box center [362, 137] width 146 height 165
type textarea "i"
type textarea "x"
type textarea "in"
type textarea "x"
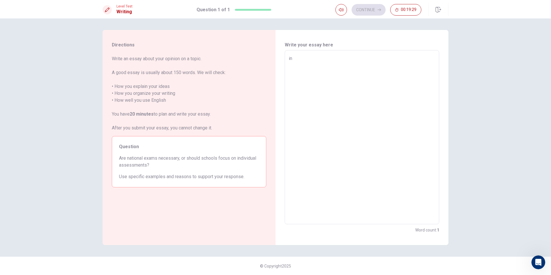
type textarea "i"
type textarea "x"
type textarea "I"
type textarea "x"
type textarea "In"
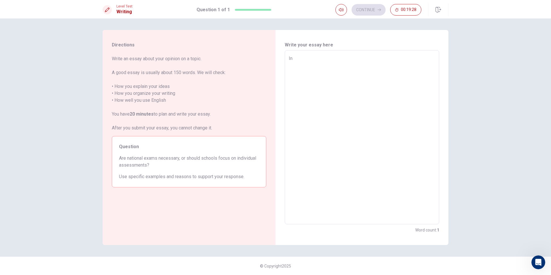
type textarea "x"
type textarea "In"
type textarea "x"
type textarea "In m"
type textarea "x"
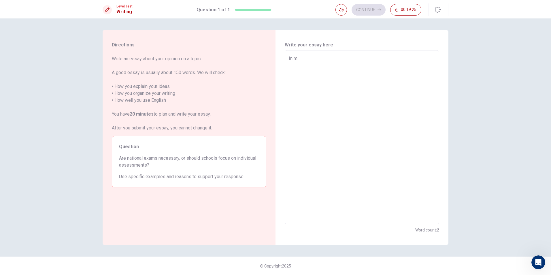
type textarea "In my"
type textarea "x"
type textarea "In my"
type textarea "x"
type textarea "In my o"
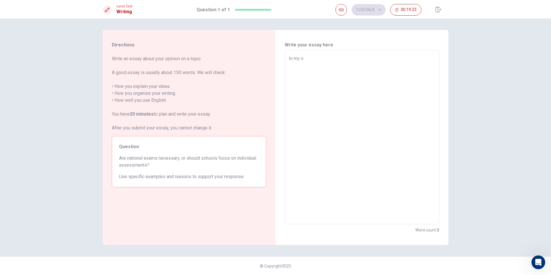
type textarea "x"
type textarea "In my op"
type textarea "x"
type textarea "In my opi"
type textarea "x"
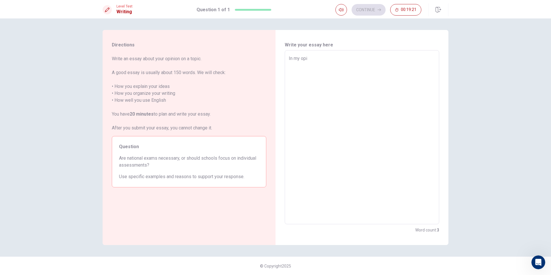
type textarea "In my opin"
type textarea "x"
type textarea "In my opini"
type textarea "x"
type textarea "In my opinio"
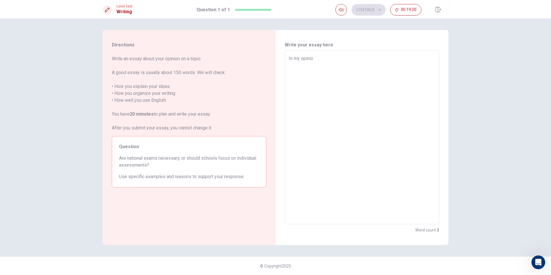
type textarea "x"
type textarea "In my opinion"
type textarea "x"
type textarea "In my opinion"
type textarea "x"
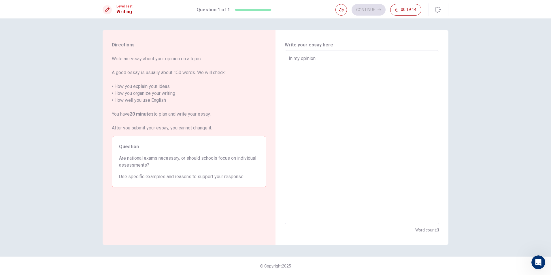
type textarea "In my opinion i"
type textarea "x"
type textarea "In my opinion i"
type textarea "x"
type textarea "In my opinion i t"
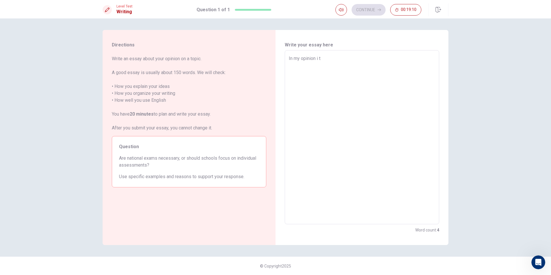
type textarea "x"
type textarea "In my opinion i th"
type textarea "x"
type textarea "In my opinion i thi"
type textarea "x"
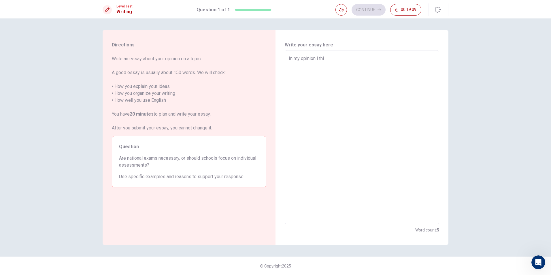
type textarea "In my opinion i thin"
type textarea "x"
type textarea "In my opinion i think"
type textarea "x"
type textarea "In my opinion i think"
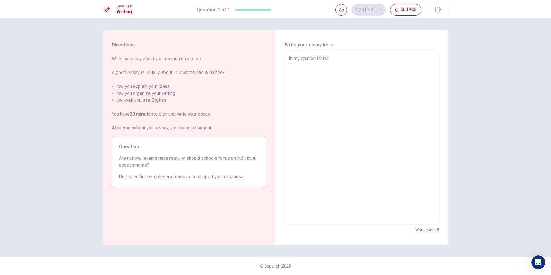
type textarea "x"
type textarea "In my opinion i think t"
type textarea "x"
type textarea "In my opinion i think th"
type textarea "x"
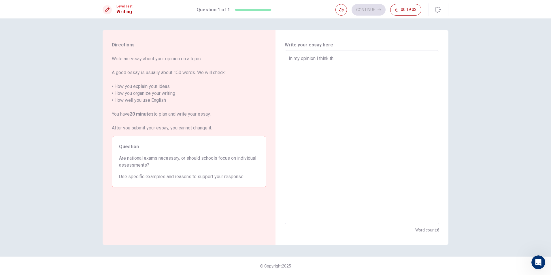
type textarea "In my opinion i think tha"
type textarea "x"
type textarea "In my opinion i think that"
type textarea "x"
type textarea "In my opinion i think that"
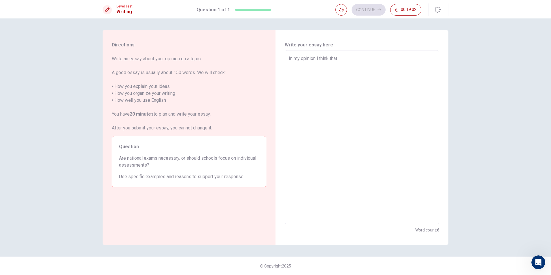
type textarea "x"
type textarea "In my opinion i think that n"
type textarea "x"
type textarea "In my opinion i think that na"
type textarea "x"
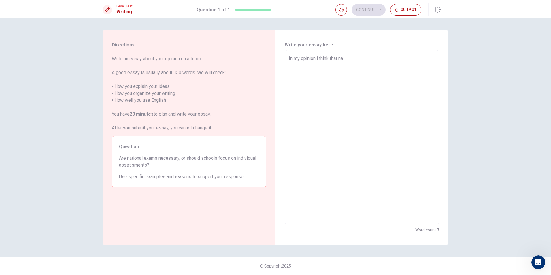
type textarea "In my opinion i think that nat"
type textarea "x"
type textarea "In my opinion i think that nati"
type textarea "x"
type textarea "In my opinion i think that natio"
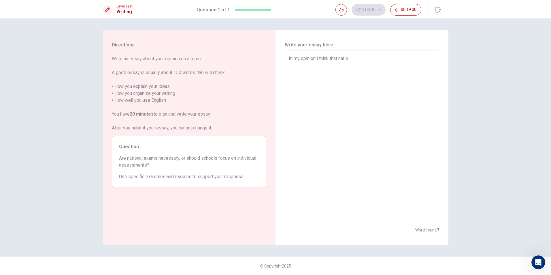
type textarea "x"
type textarea "In my opinion i think that nation"
type textarea "x"
type textarea "In my opinion i think that nationa"
type textarea "x"
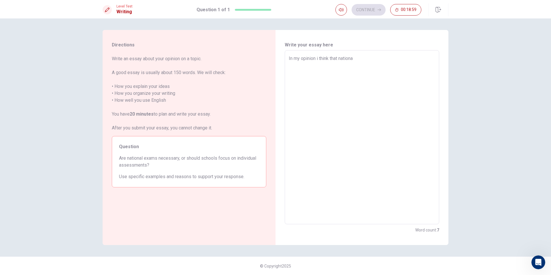
type textarea "In my opinion i think that national"
type textarea "x"
type textarea "In my opinion i think that national"
type textarea "x"
type textarea "In my opinion i think that national e"
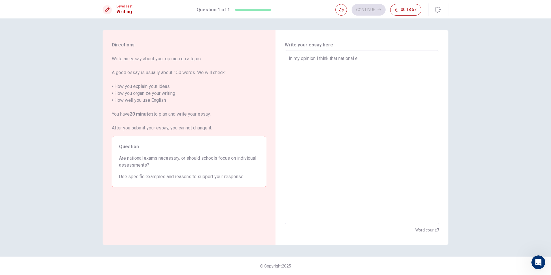
type textarea "x"
type textarea "In my opinion i think that national ex"
type textarea "x"
type textarea "In my opinion i think that national exa"
type textarea "x"
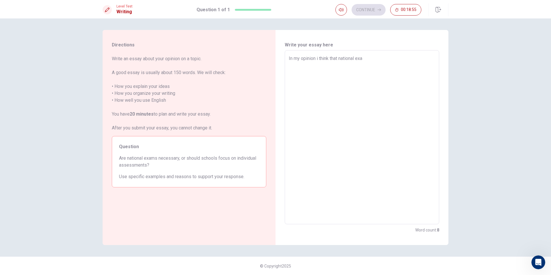
type textarea "In my opinion i think that national exam"
type textarea "x"
type textarea "In my opinion i think that national exams"
type textarea "x"
type textarea "In my opinion i think that national exams"
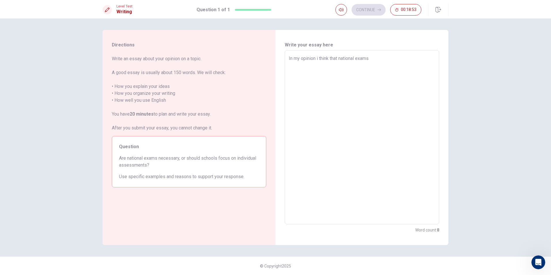
type textarea "x"
type textarea "In my opinion i think that national exams n"
type textarea "x"
type textarea "In my opinion i think that national exams ne"
type textarea "x"
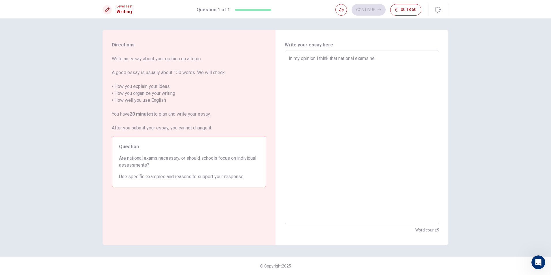
type textarea "In my opinion i think that national exams nec"
type textarea "x"
type textarea "In my opinion i think that national exams nece"
type textarea "x"
type textarea "In my opinion i think that national exams neces"
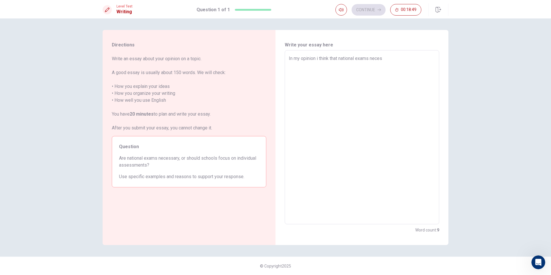
type textarea "x"
type textarea "In my opinion i think that national exams necess"
type textarea "x"
type textarea "In my opinion i think that national exams necessa"
type textarea "x"
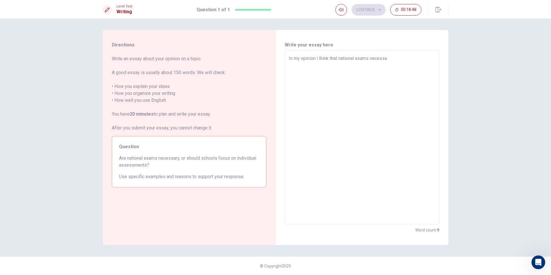
type textarea "In my opinion i think that national exams necessar"
type textarea "x"
type textarea "In my opinion i think that national exams necessary"
type textarea "x"
type textarea "In my opinion i think that national exams necessary"
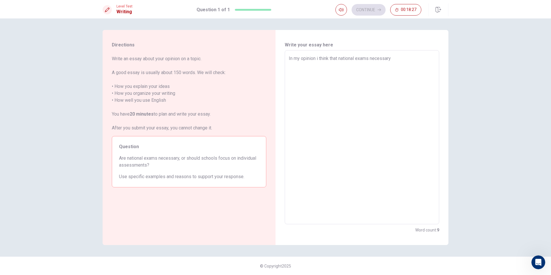
type textarea "x"
type textarea "In my opinion i think that national exams necessary i"
type textarea "x"
type textarea "In my opinion i think that national exams necessary is"
type textarea "x"
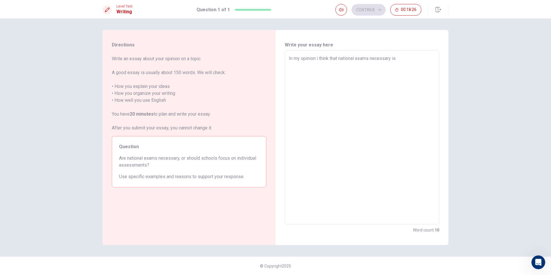
type textarea "In my opinion i think that national exams necessary is"
type textarea "x"
type textarea "In my opinion i think that national exams necessary is b"
type textarea "x"
type textarea "In my opinion i think that national exams necessary is be"
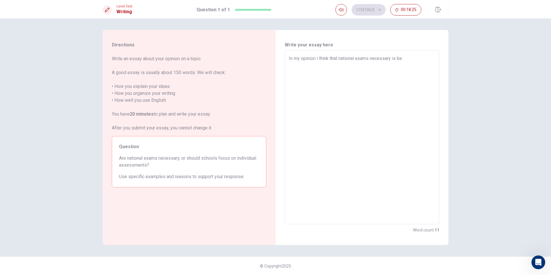
type textarea "x"
type textarea "In my opinion i think that national exams necessary is bet"
type textarea "x"
type textarea "In my opinion i think that national exams necessary is bett"
type textarea "x"
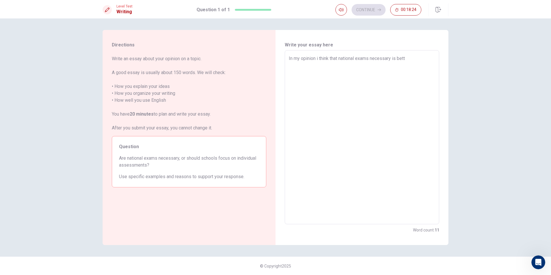
type textarea "In my opinion i think that national exams necessary is bette"
type textarea "x"
type textarea "In my opinion i think that national exams necessary is better"
type textarea "x"
type textarea "In my opinion i think that national exams necessary is better"
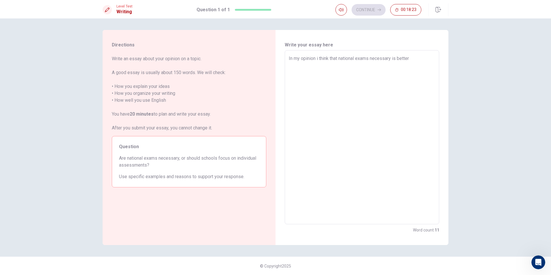
type textarea "x"
type textarea "In my opinion i think that national exams necessary is better t"
type textarea "x"
type textarea "In my opinion i think that national exams necessary is better th"
type textarea "x"
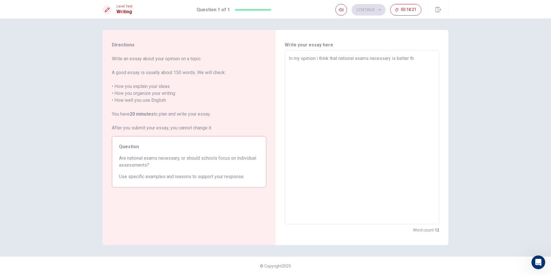
type textarea "In my opinion i think that national exams necessary is better tha"
type textarea "x"
type textarea "In my opinion i think that national exams necessary is better than"
type textarea "x"
type textarea "In my opinion i think that national exams necessary is better tha"
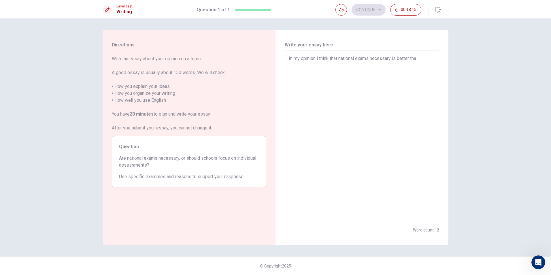
type textarea "x"
type textarea "In my opinion i think that national exams necessary is better th"
type textarea "x"
type textarea "In my opinion i think that national exams necessary is better t"
type textarea "x"
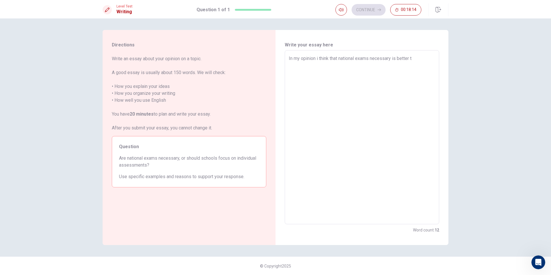
type textarea "In my opinion i think that national exams necessary is better"
type textarea "x"
type textarea "In my opinion i think that national exams necessary is better"
type textarea "x"
type textarea "In my opinion i think that national exams necessary is bette"
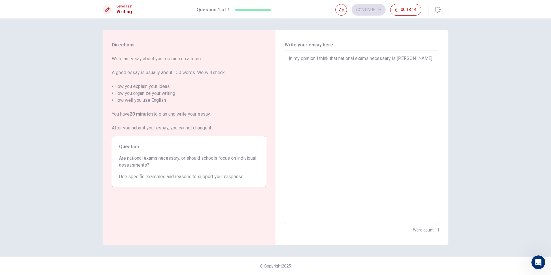
type textarea "x"
type textarea "In my opinion i think that national exams necessary is bett"
type textarea "x"
type textarea "In my opinion i think that national exams necessary is bet"
type textarea "x"
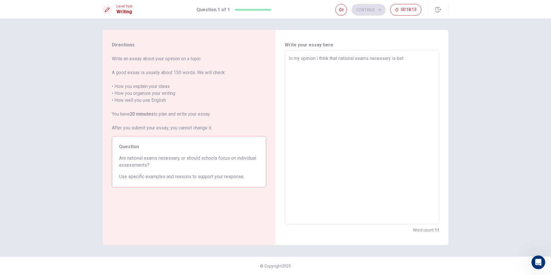
type textarea "In my opinion i think that national exams necessary is be"
type textarea "x"
type textarea "In my opinion i think that national exams necessary is b"
type textarea "x"
type textarea "In my opinion i think that national exams necessary is"
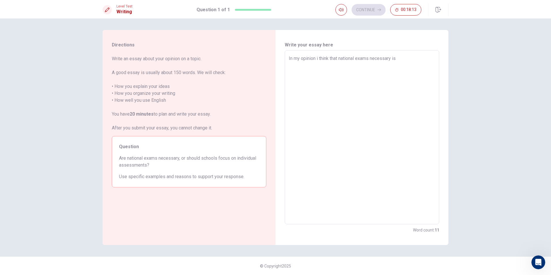
type textarea "x"
type textarea "In my opinion i think that national exams necessary is"
type textarea "x"
type textarea "In my opinion i think that national exams necessary i"
type textarea "x"
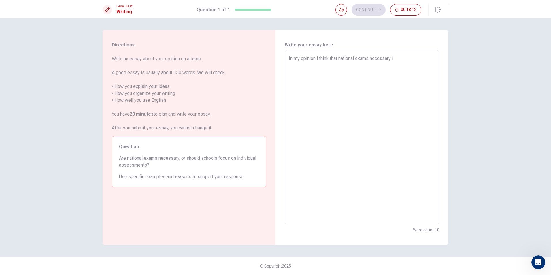
type textarea "In my opinion i think that national exams necessary"
type textarea "x"
type textarea "In my opinion i think that national exams necessary i"
type textarea "x"
type textarea "In my opinion i think that national exams necessary is"
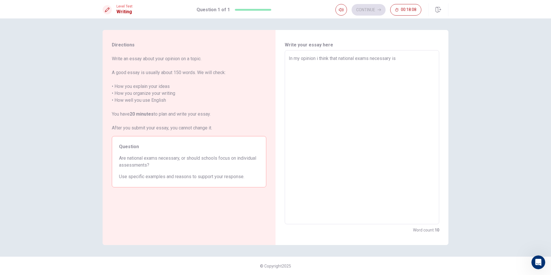
type textarea "x"
type textarea "In my opinion i think that national exams necessary is"
type textarea "x"
type textarea "In my opinion i think that national exams necessary is b"
type textarea "x"
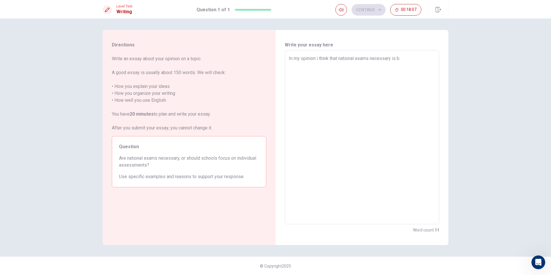
type textarea "In my opinion i think that national exams necessary is be"
type textarea "x"
type textarea "In my opinion i think that national exams necessary is bet"
type textarea "x"
type textarea "In my opinion i think that national exams necessary is bett"
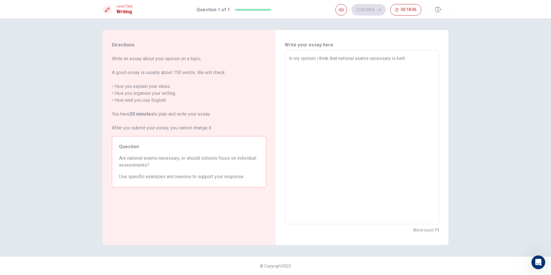
type textarea "x"
type textarea "In my opinion i think that national exams necessary is bette"
type textarea "x"
type textarea "In my opinion i think that national exams necessary is better"
type textarea "x"
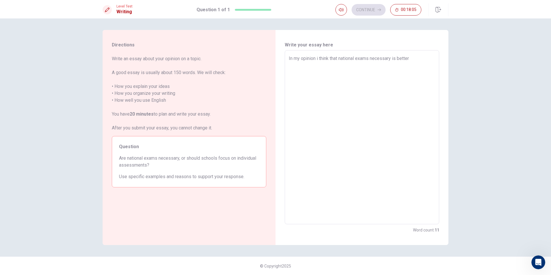
type textarea "In my opinion i think that national exams necessary is better"
type textarea "x"
type textarea "In my opinion i think that national exams necessary is better t"
type textarea "x"
type textarea "In my opinion i think that national exams necessary is better th"
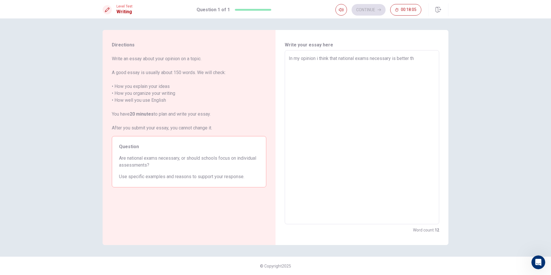
type textarea "x"
type textarea "In my opinion i think that national exams necessary is better tha"
type textarea "x"
type textarea "In my opinion i think that national exams necessary is better than"
type textarea "x"
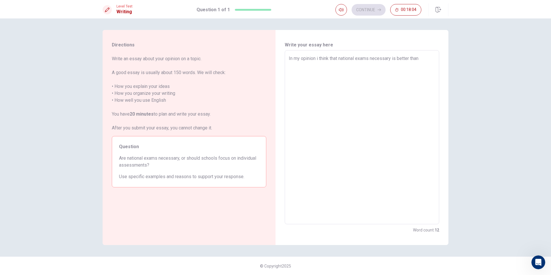
type textarea "In my opinion i think that national exams necessary is better than"
type textarea "x"
type textarea "In my opinion i think that national exams necessary is better than f"
type textarea "x"
type textarea "In my opinion i think that national exams necessary is better than fo"
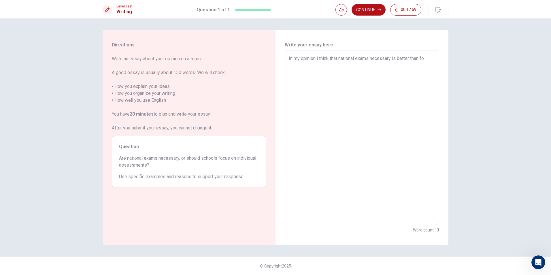
type textarea "x"
click at [305, 82] on textarea "In my opinion i think that national exams necessary is better than focus on ind…" at bounding box center [362, 137] width 146 height 165
click at [309, 79] on textarea "In my opinion i think that national exams necessary is better than focus on ind…" at bounding box center [362, 137] width 146 height 165
click at [344, 80] on textarea "In my opinion i think that national exams necessary is better than focus on ind…" at bounding box center [362, 137] width 146 height 165
click at [364, 77] on textarea "In my opinion i think that national exams necessary is better than focus on ind…" at bounding box center [362, 137] width 146 height 165
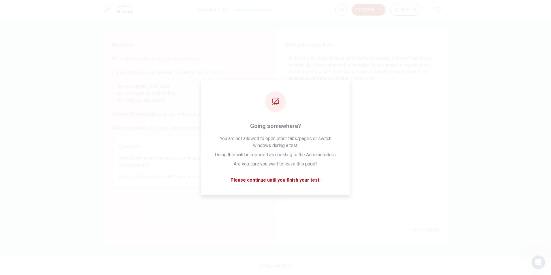
click at [424, 79] on textarea "In my opinion i think that national exams necessary is better than focus on ind…" at bounding box center [362, 137] width 146 height 165
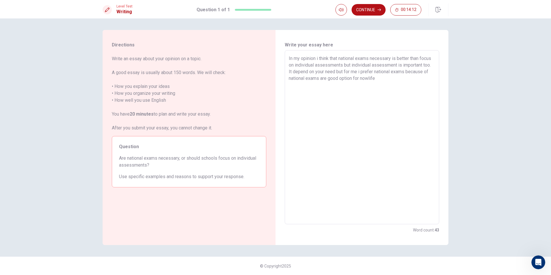
click at [408, 77] on textarea "In my opinion i think that national exams necessary is better than focus on ind…" at bounding box center [362, 137] width 146 height 165
click at [398, 59] on textarea "In my opinion i think that national exams necessary is better than focus on ind…" at bounding box center [362, 137] width 146 height 165
click at [415, 78] on textarea "In my opinion i think that national exams necessary are better than focus on in…" at bounding box center [362, 137] width 146 height 165
click at [417, 78] on textarea "In my opinion i think that national exams necessary are better than focus on in…" at bounding box center [362, 137] width 146 height 165
click at [394, 85] on textarea "In my opinion i think that national exams necessary are better than focus on in…" at bounding box center [362, 137] width 146 height 165
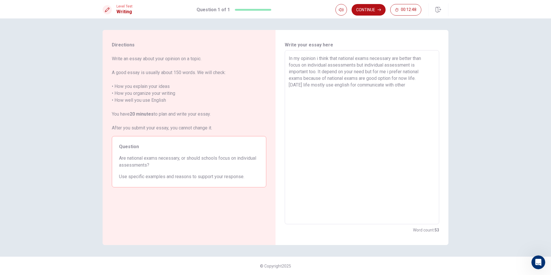
click at [415, 86] on textarea "In my opinion i think that national exams necessary are better than focus on in…" at bounding box center [362, 137] width 146 height 165
click at [337, 92] on textarea "In my opinion i think that national exams necessary are better than focus on in…" at bounding box center [362, 137] width 146 height 165
click at [335, 92] on textarea "In my opinion i think that national exams necessary are better than focus on in…" at bounding box center [362, 137] width 146 height 165
click at [336, 91] on textarea "In my opinion i think that national exams necessary are better than focus on in…" at bounding box center [362, 137] width 146 height 165
click at [356, 93] on textarea "In my opinion i think that national exams necessary are better than focus on in…" at bounding box center [362, 137] width 146 height 165
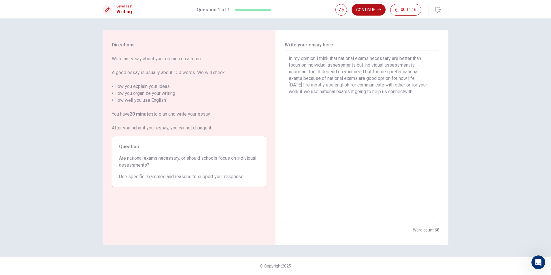
click at [405, 92] on textarea "In my opinion i think that national exams necessary are better than focus on in…" at bounding box center [362, 137] width 146 height 165
click at [407, 92] on textarea "In my opinion i think that national exams necessary are better than focus on in…" at bounding box center [362, 137] width 146 height 165
click at [421, 91] on textarea "In my opinion i think that national exams necessary are better than focus on in…" at bounding box center [362, 137] width 146 height 165
click at [336, 99] on textarea "In my opinion i think that national exams necessary are better than focus on in…" at bounding box center [362, 137] width 146 height 165
click at [337, 99] on textarea "In my opinion i think that national exams necessary are better than focus on in…" at bounding box center [362, 137] width 146 height 165
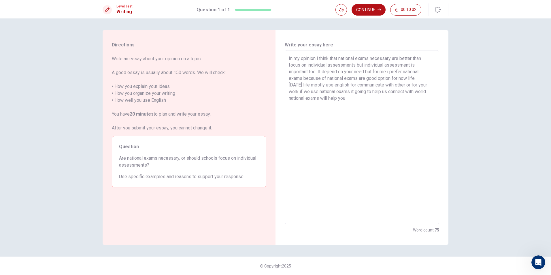
click at [354, 93] on textarea "In my opinion i think that national exams necessary are better than focus on in…" at bounding box center [362, 137] width 146 height 165
click at [361, 105] on textarea "In my opinion i think that national exams necessary are better than focus on in…" at bounding box center [362, 137] width 146 height 165
click at [299, 93] on textarea "In my opinion i think that national exams necessary are better than focus on in…" at bounding box center [362, 137] width 146 height 165
click at [431, 93] on textarea "In my opinion i think that national exams necessary are better than focus on in…" at bounding box center [362, 137] width 146 height 165
click at [364, 107] on textarea "In my opinion i think that national exams necessary are better than focus on in…" at bounding box center [362, 137] width 146 height 165
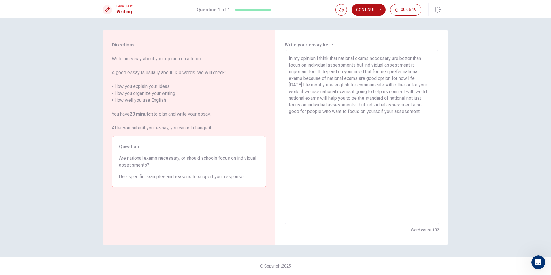
click at [394, 110] on textarea "In my opinion i think that national exams necessary are better than focus on in…" at bounding box center [362, 137] width 146 height 165
click at [394, 113] on textarea "In my opinion i think that national exams necessary are better than focus on in…" at bounding box center [362, 137] width 146 height 165
click at [395, 110] on textarea "In my opinion i think that national exams necessary are better than focus on in…" at bounding box center [362, 137] width 146 height 165
click at [431, 110] on textarea "In my opinion i think that national exams necessary are better than focus on in…" at bounding box center [362, 137] width 146 height 165
click at [329, 130] on textarea "In my opinion i think that national exams necessary are better than focus on in…" at bounding box center [362, 137] width 146 height 165
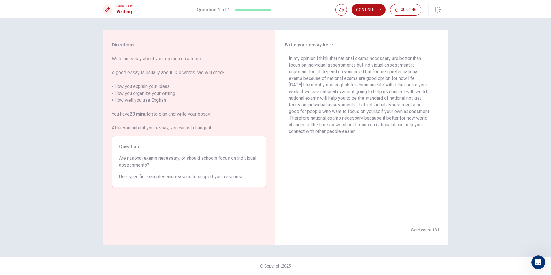
click at [374, 134] on textarea "In my opinion i think that national exams necessary are better than focus on in…" at bounding box center [362, 137] width 146 height 165
click at [374, 12] on button "Continue" at bounding box center [369, 10] width 34 height 12
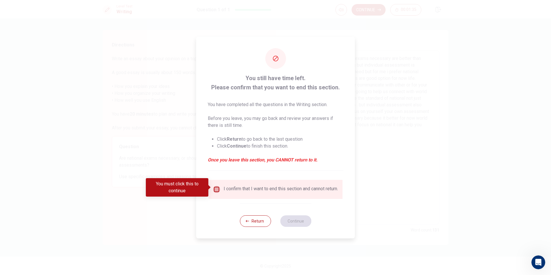
click at [218, 187] on input "You must click this to continue" at bounding box center [216, 189] width 7 height 7
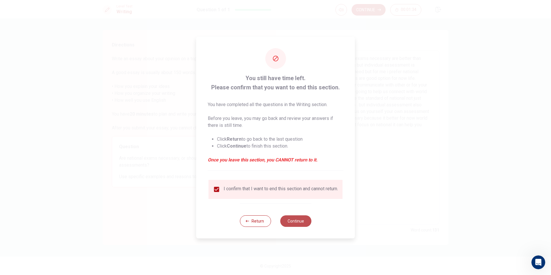
click at [295, 224] on button "Continue" at bounding box center [295, 221] width 31 height 12
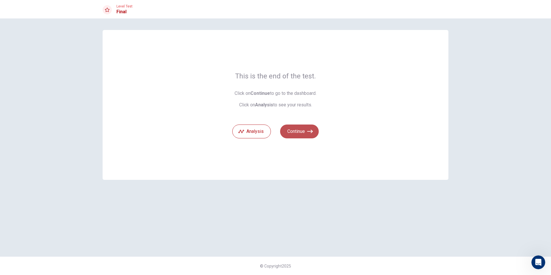
click at [303, 130] on button "Continue" at bounding box center [299, 131] width 39 height 14
